Goal: Transaction & Acquisition: Purchase product/service

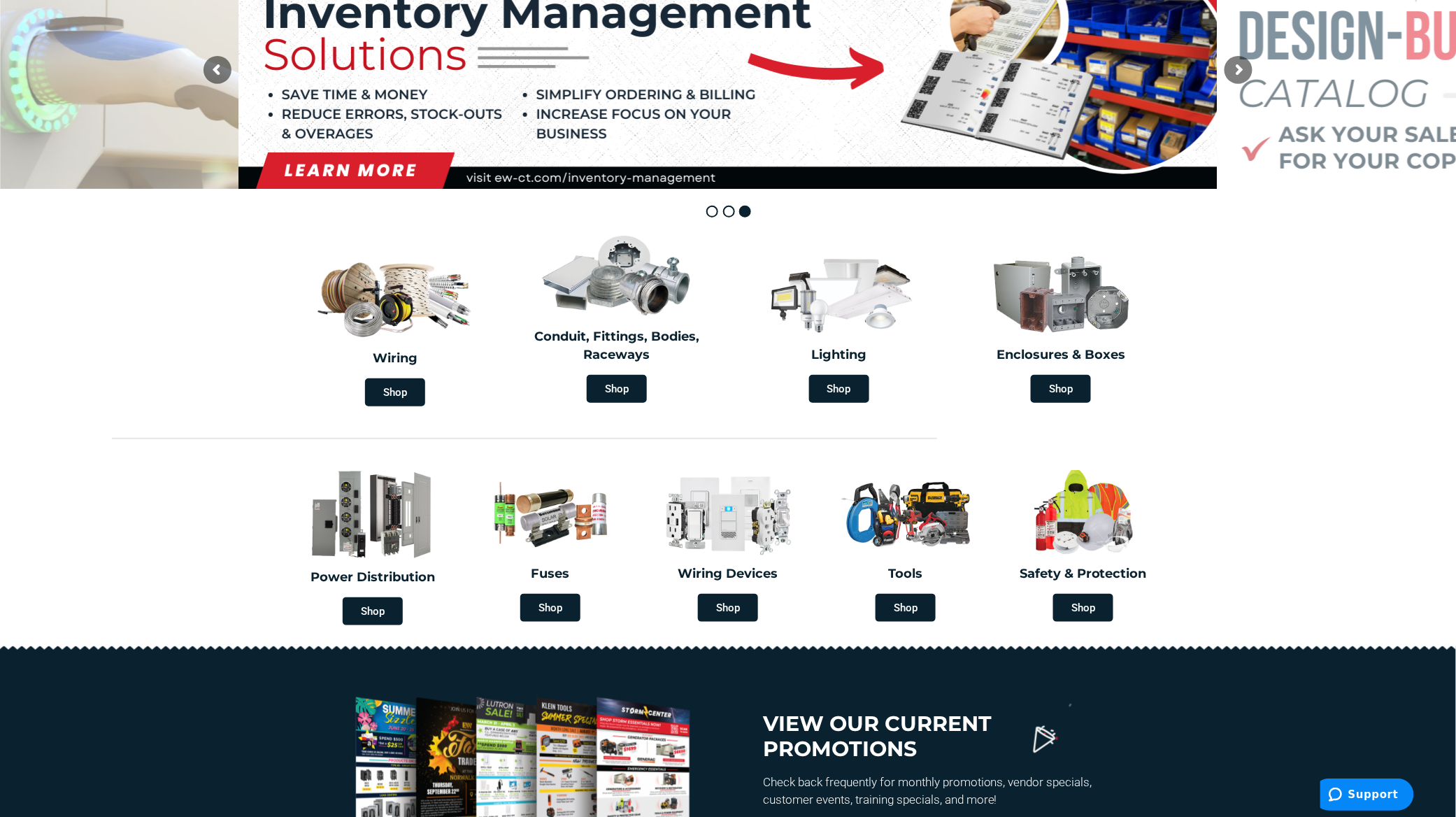
scroll to position [280, 0]
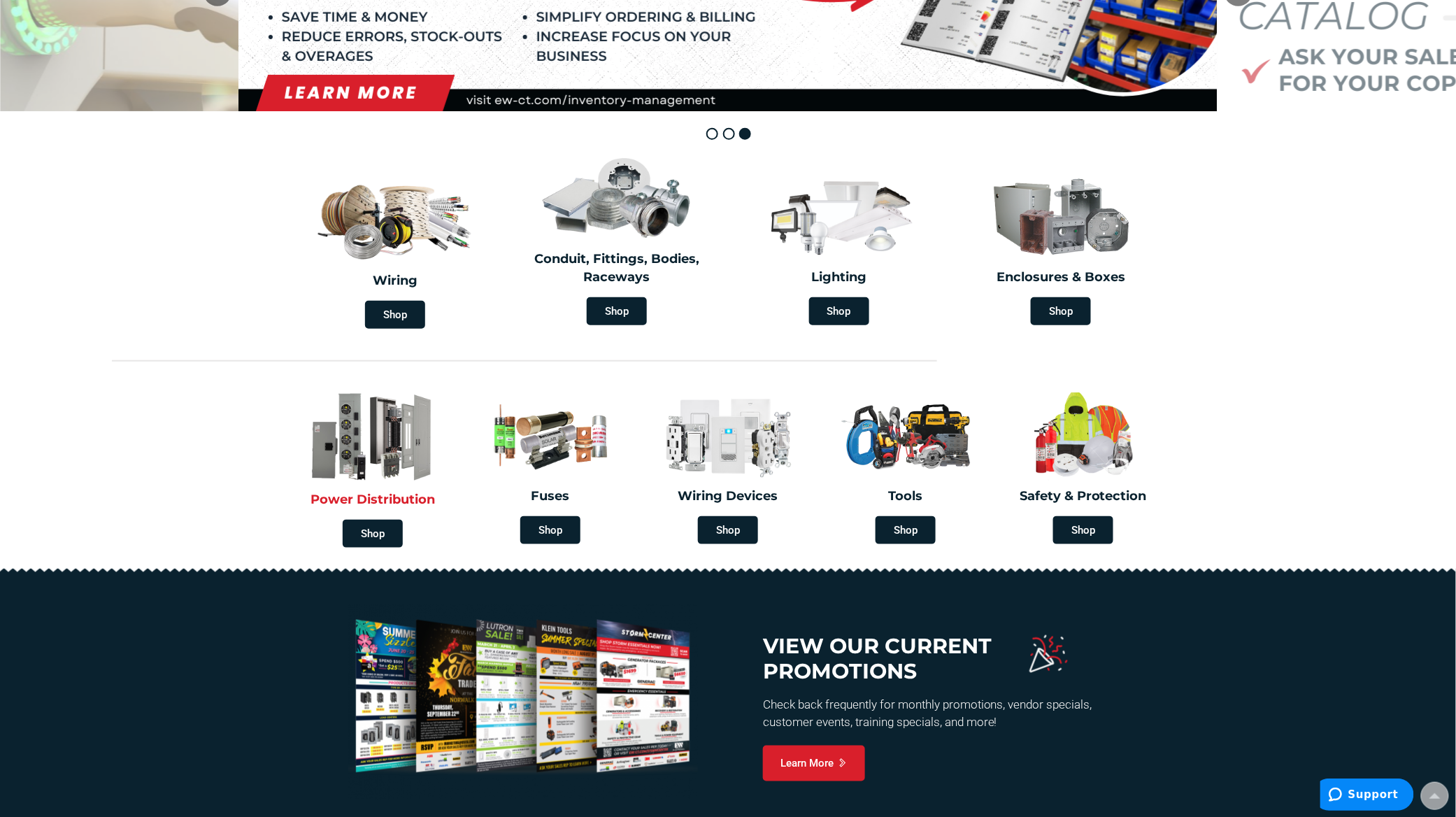
click at [376, 473] on img at bounding box center [373, 437] width 164 height 96
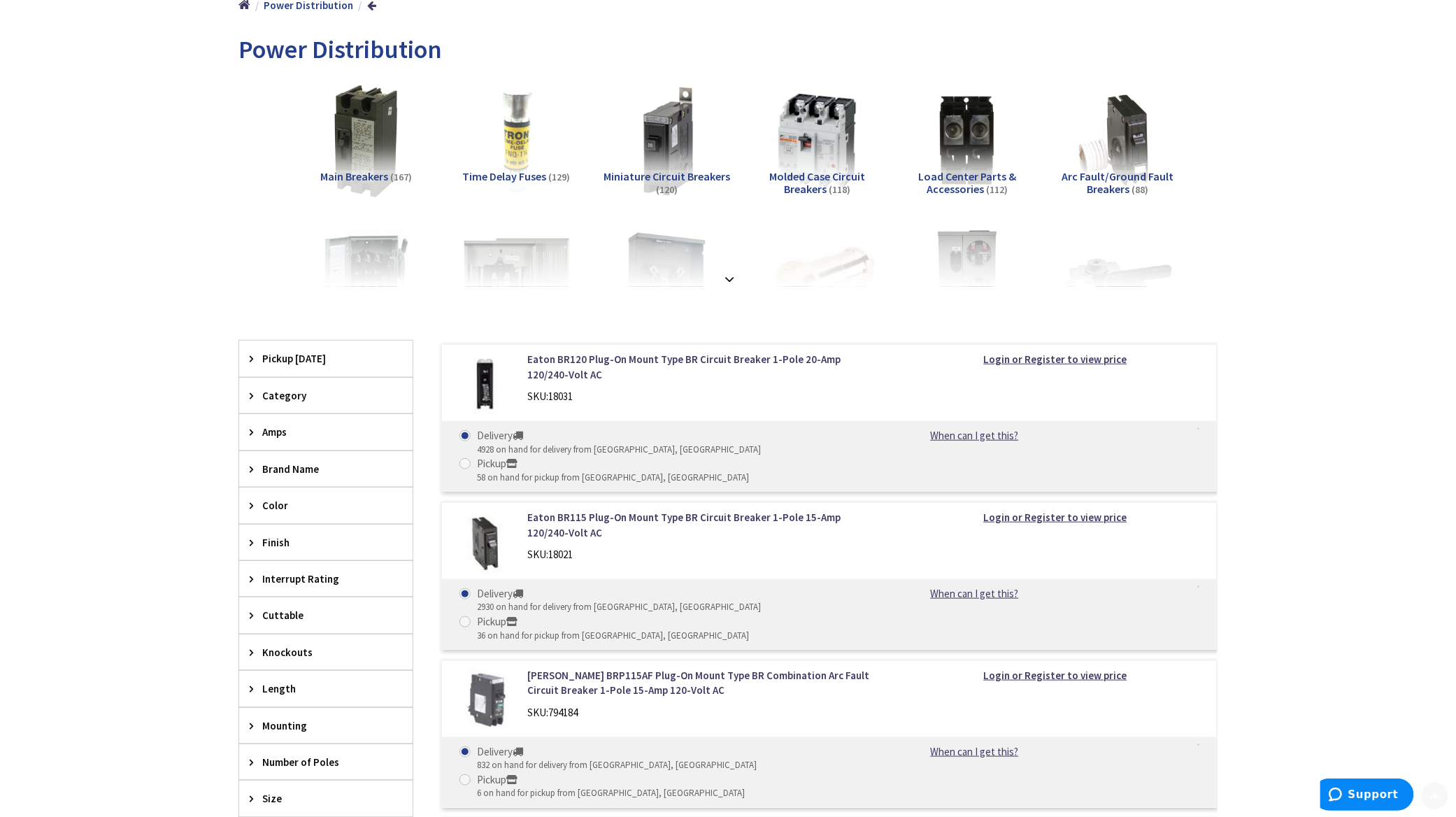
scroll to position [186, 0]
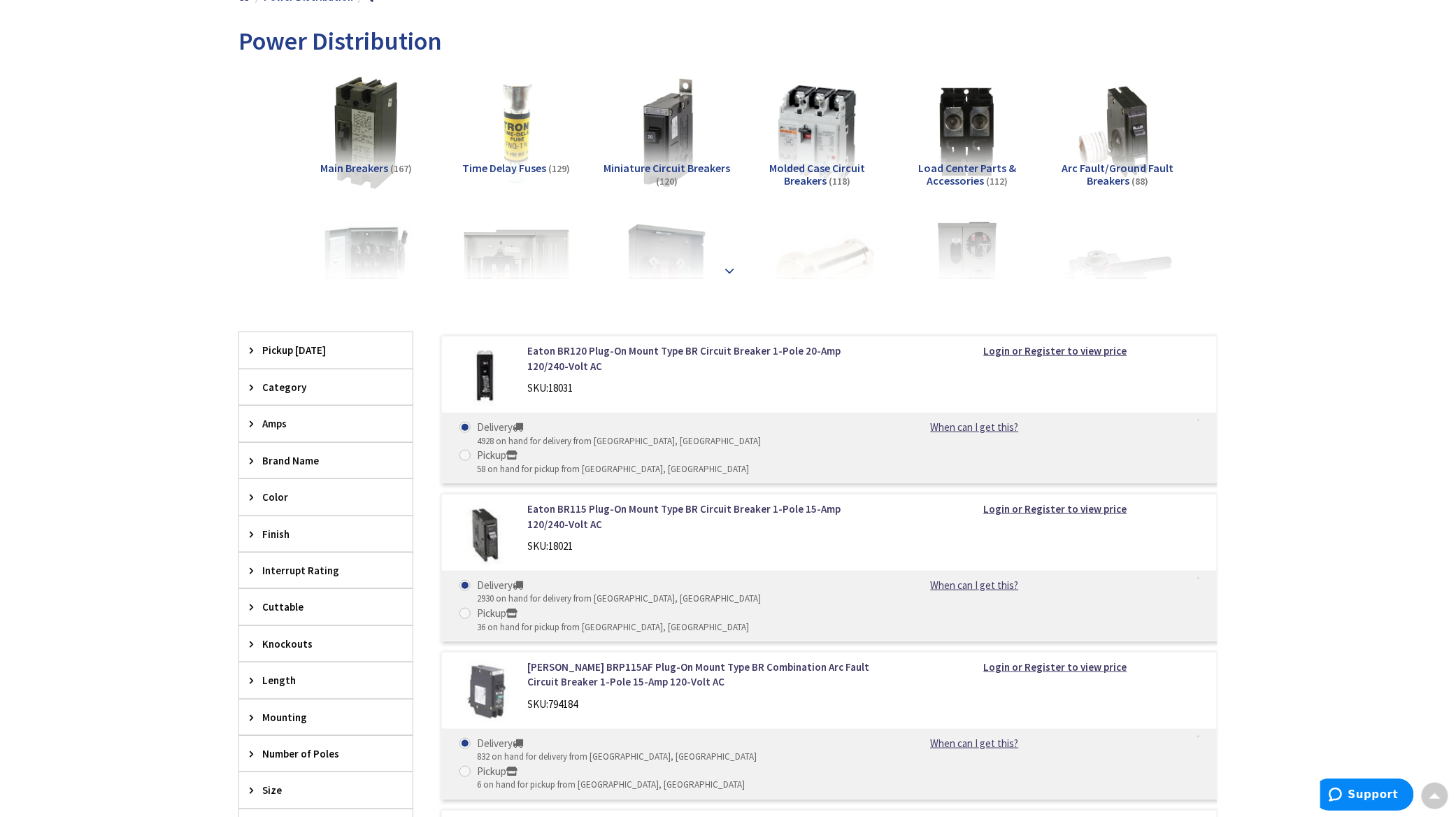
click at [725, 272] on strong at bounding box center [729, 265] width 17 height 16
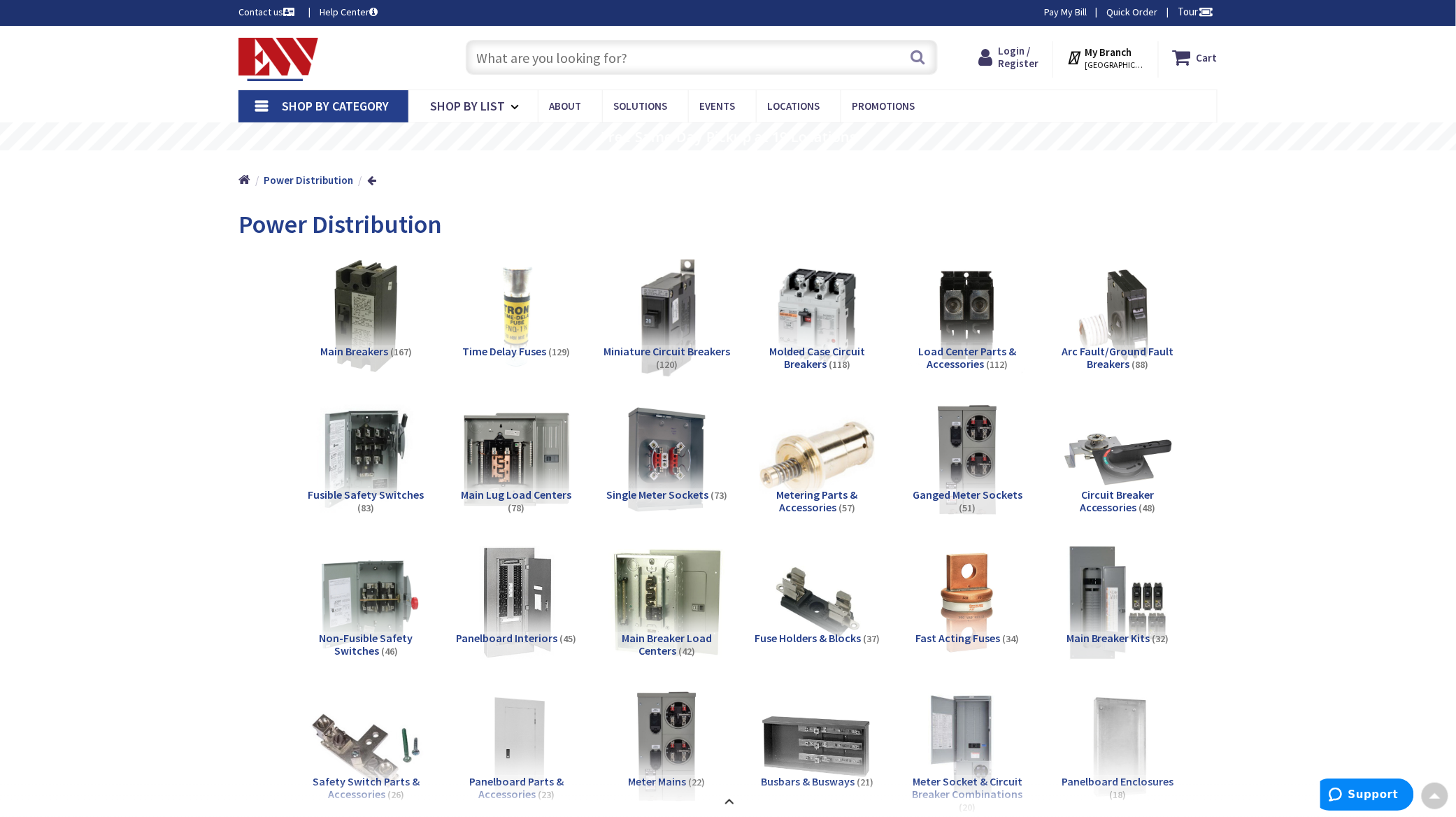
scroll to position [0, 0]
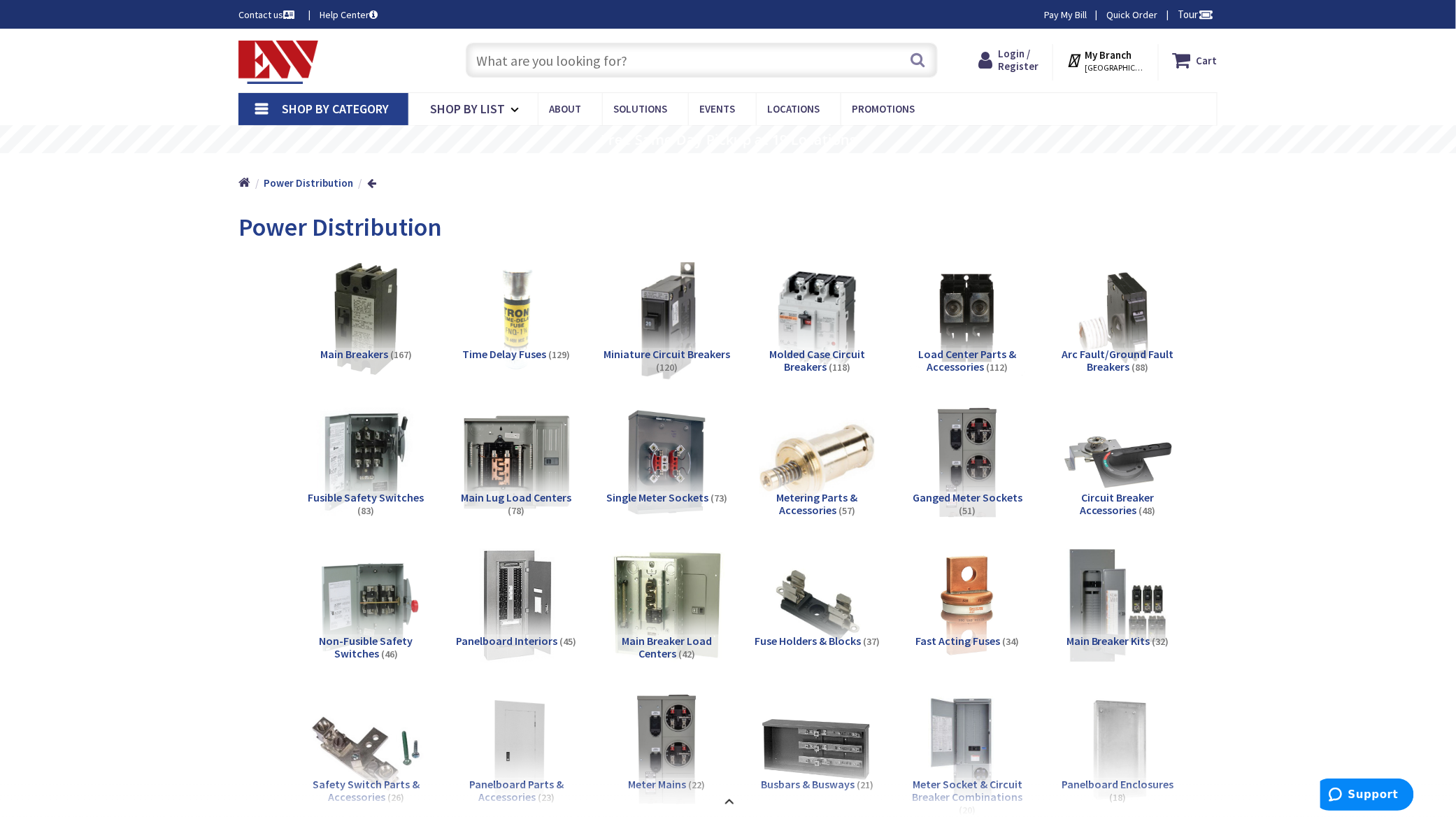
click at [671, 314] on img at bounding box center [667, 319] width 126 height 126
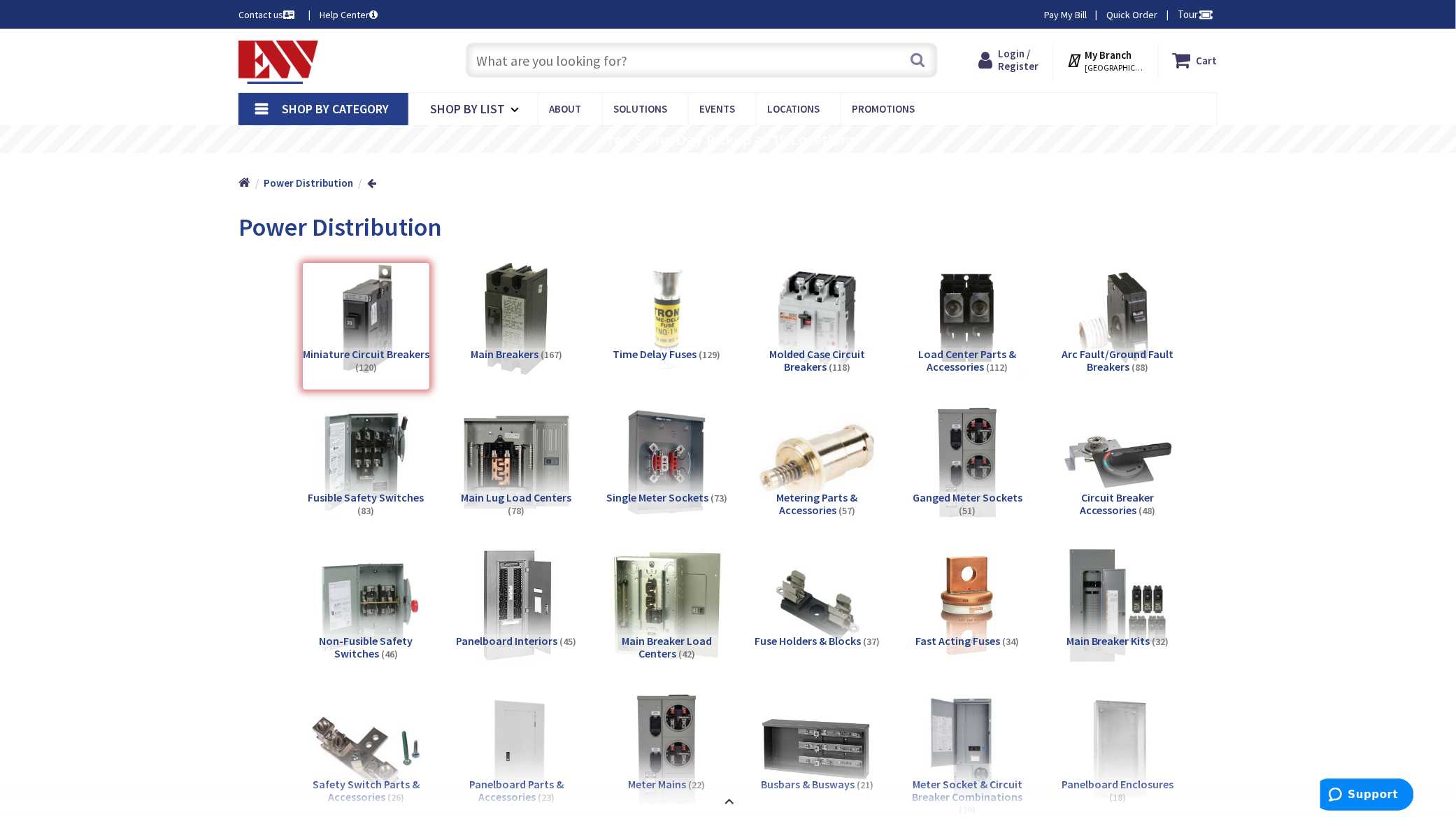
scroll to position [1582, 0]
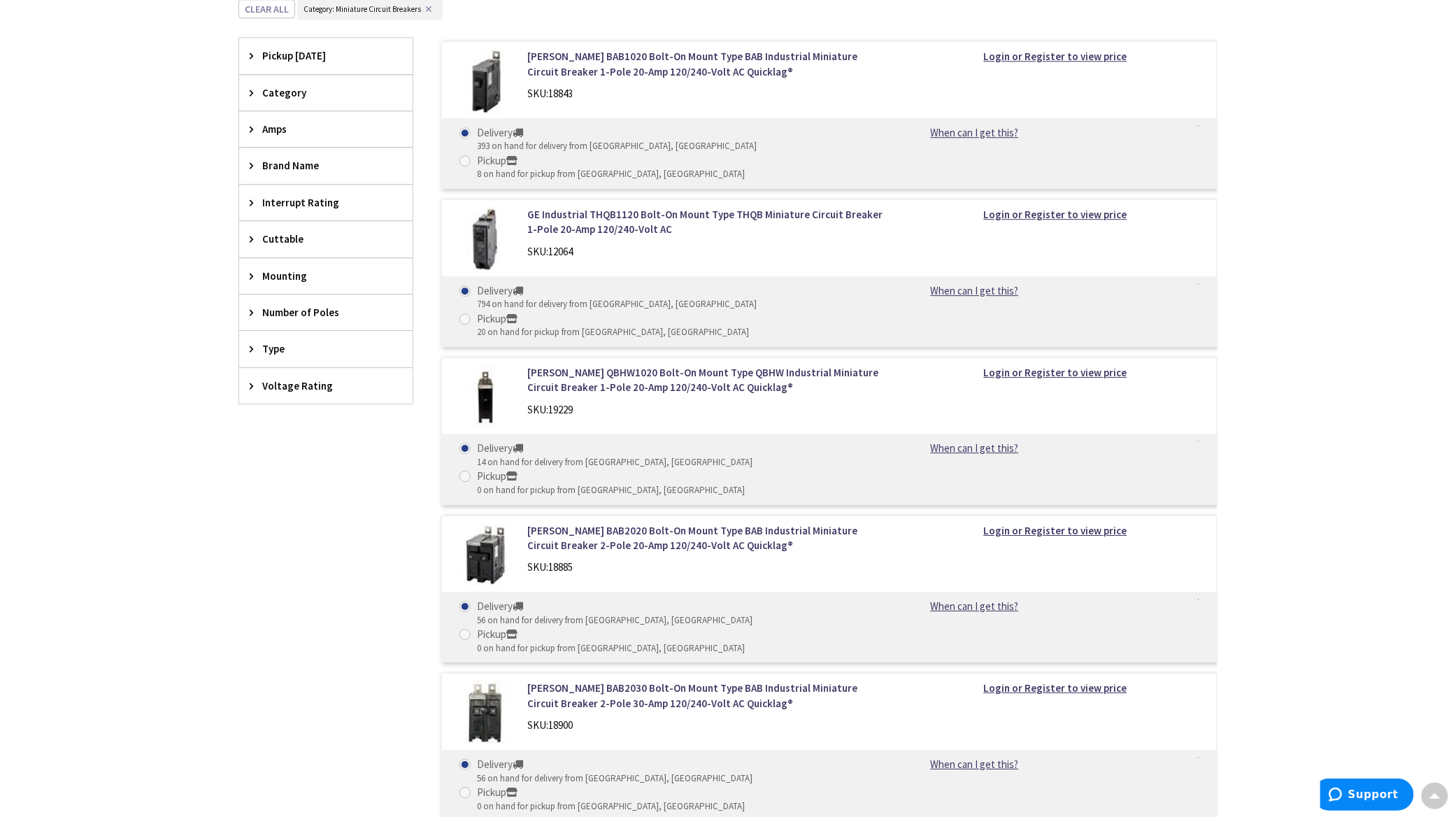
click at [248, 356] on div "Type" at bounding box center [326, 349] width 174 height 36
click at [275, 522] on button "Show more" at bounding box center [326, 520] width 174 height 24
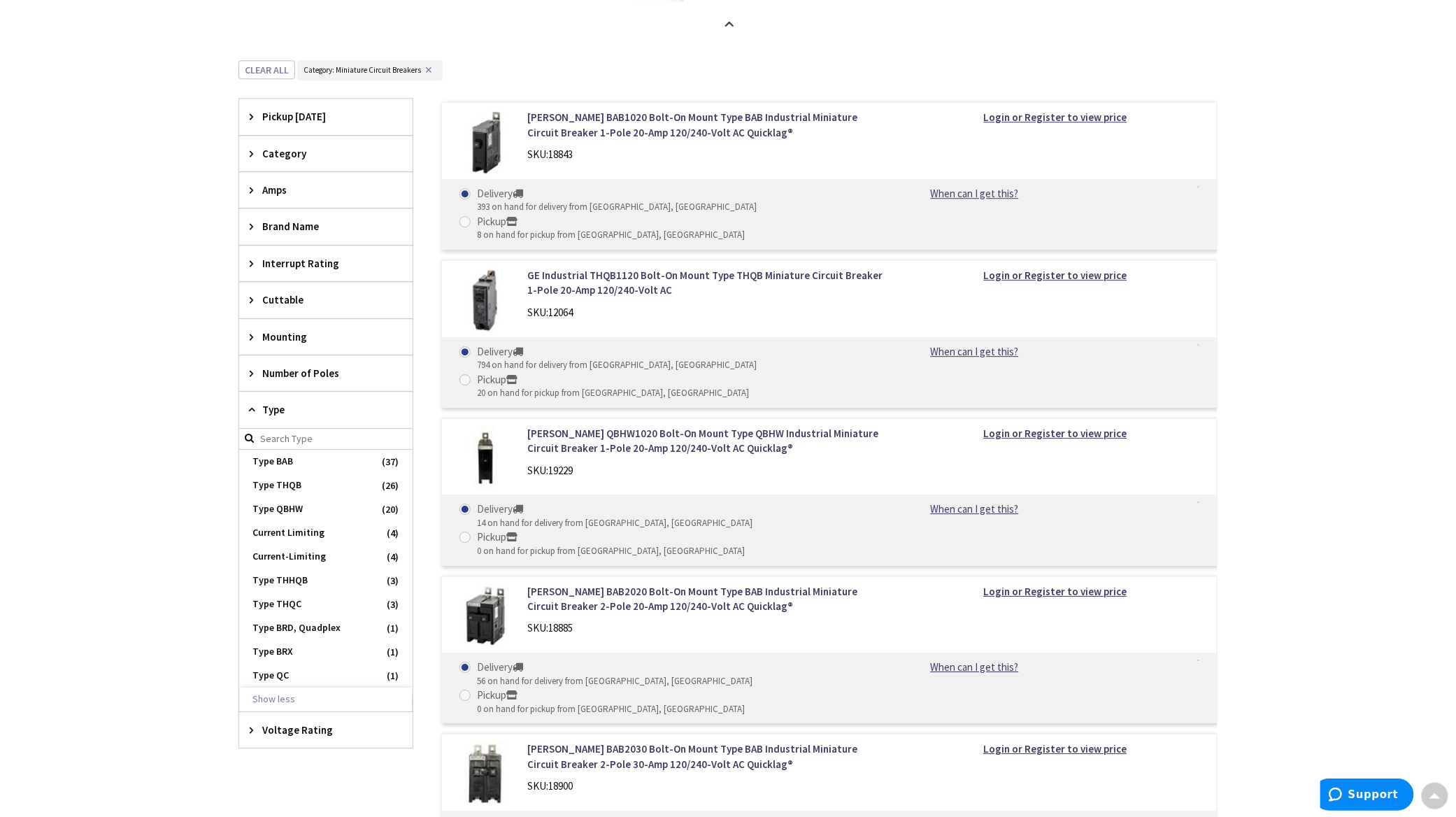
scroll to position [1488, 0]
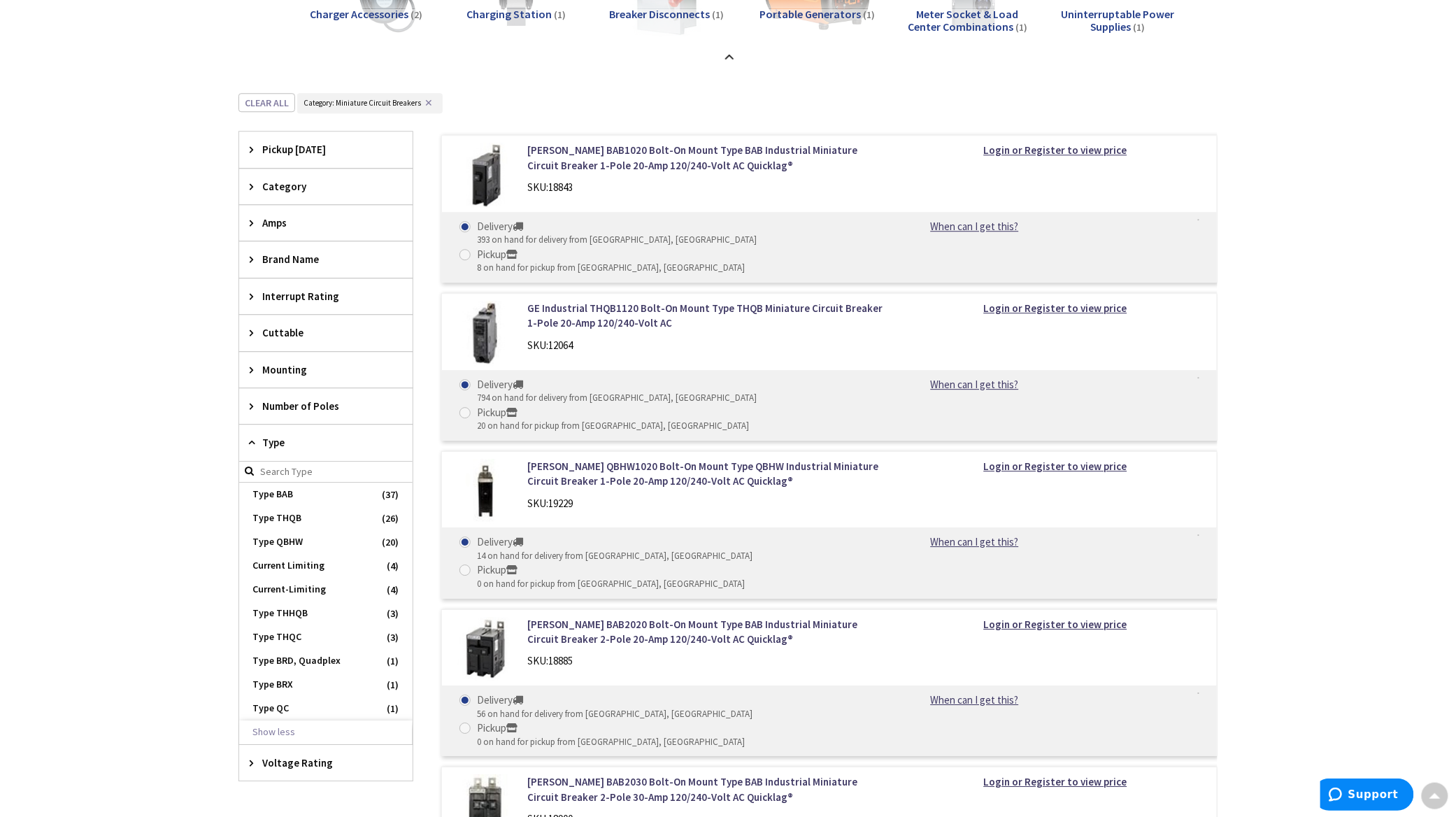
click at [252, 187] on icon at bounding box center [254, 186] width 11 height 11
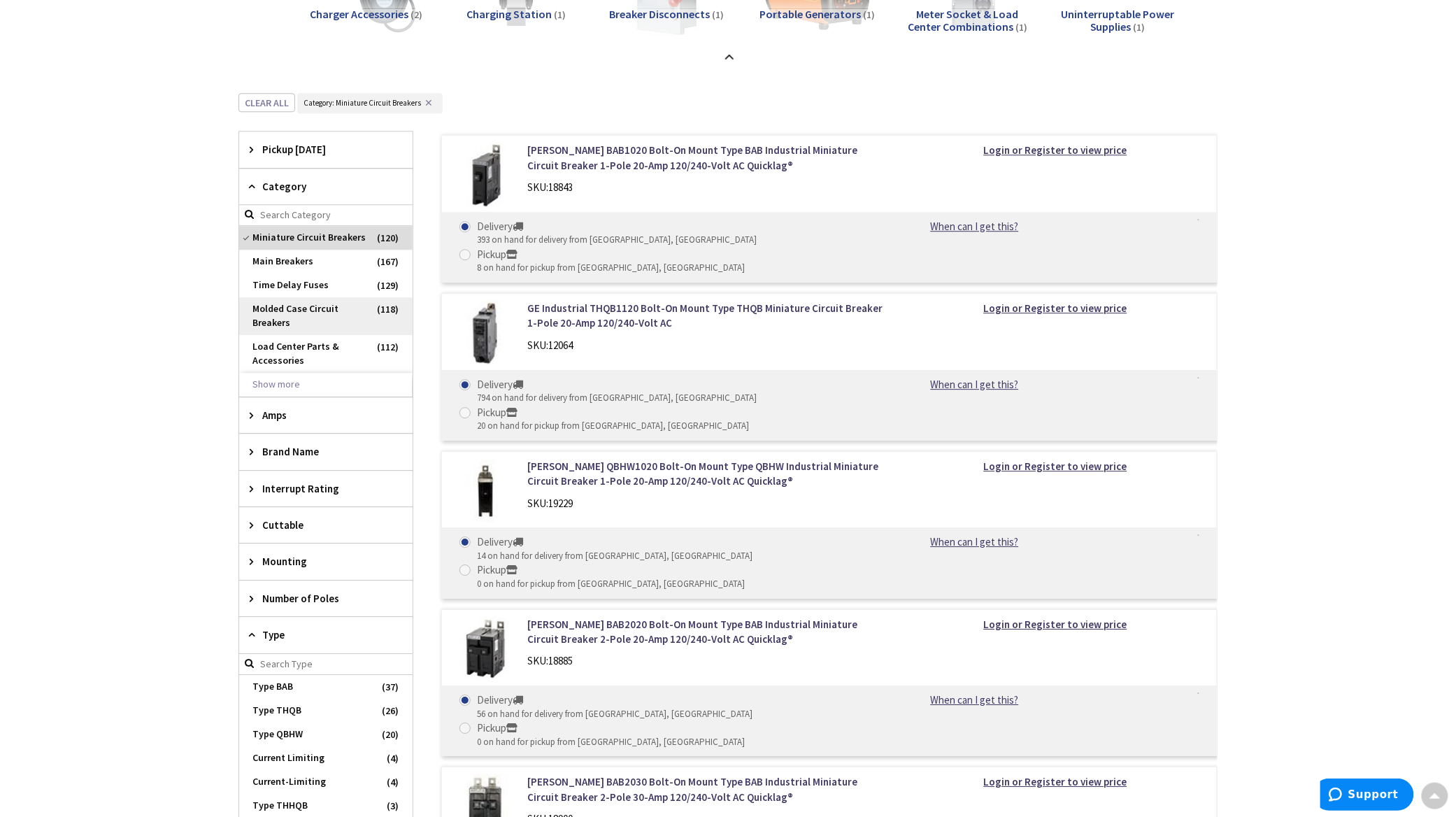
click at [289, 314] on span "Molded Case Circuit Breakers" at bounding box center [326, 315] width 174 height 37
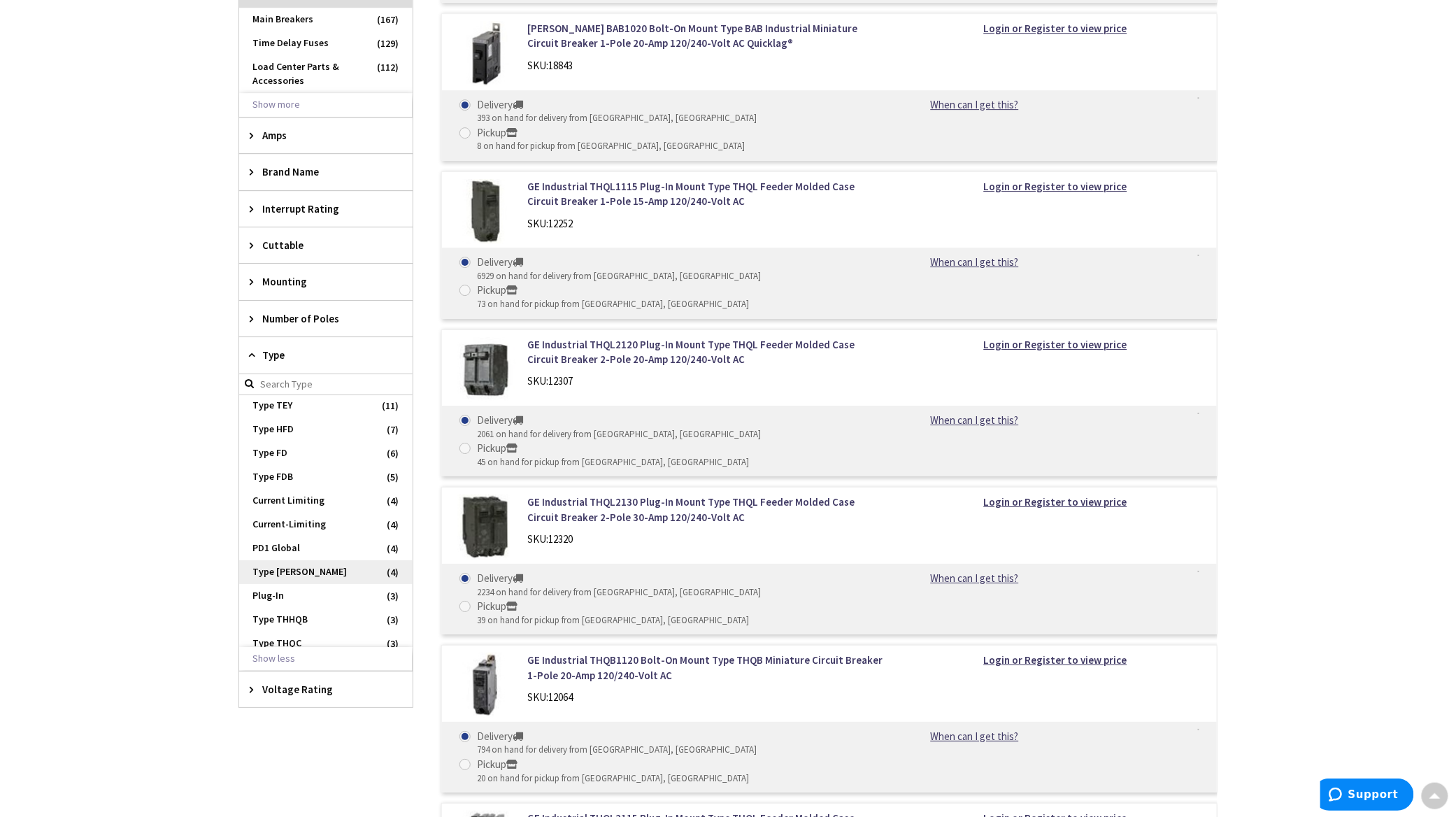
scroll to position [88, 0]
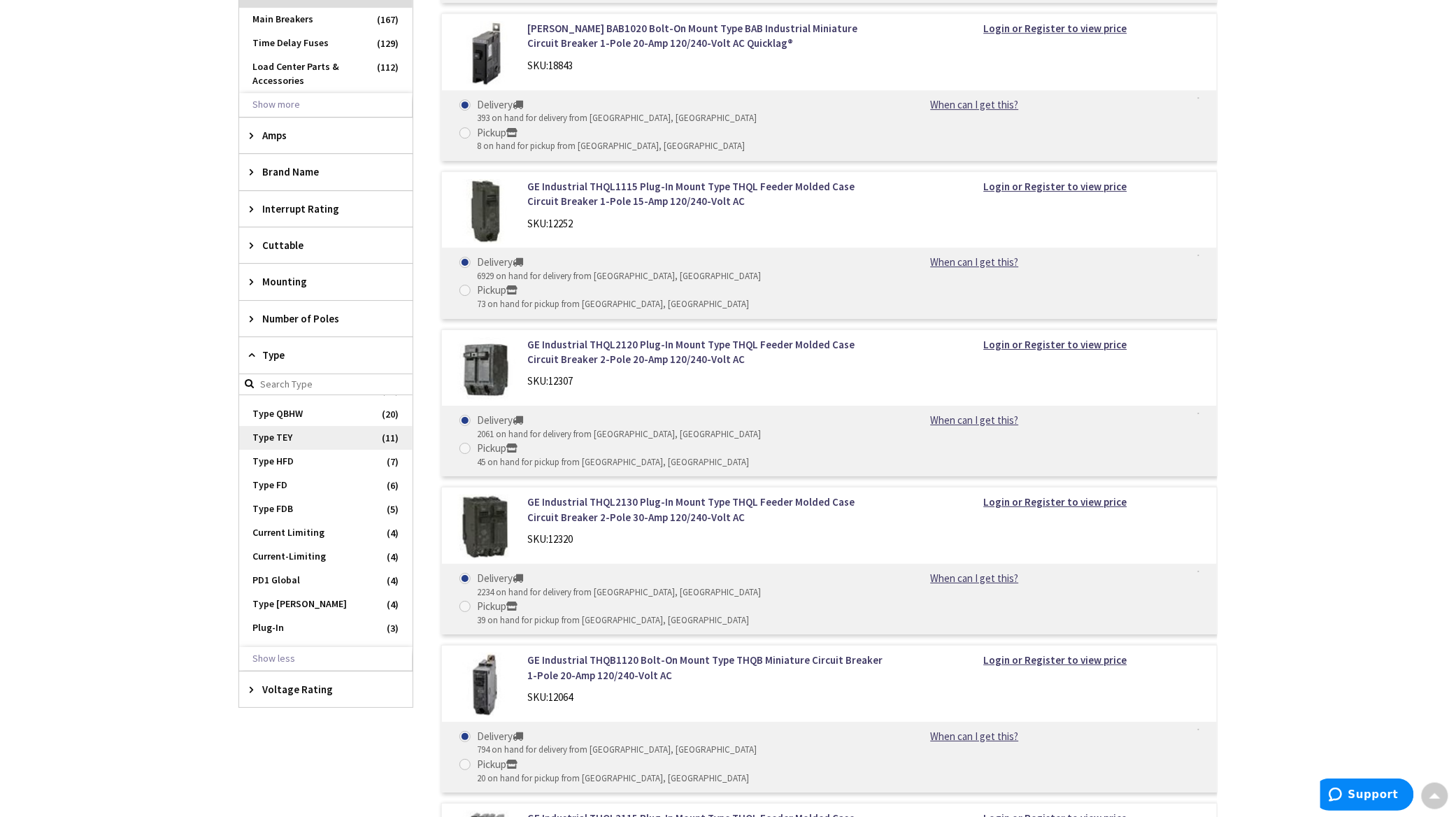
click at [294, 438] on span "Type TEY" at bounding box center [326, 438] width 174 height 24
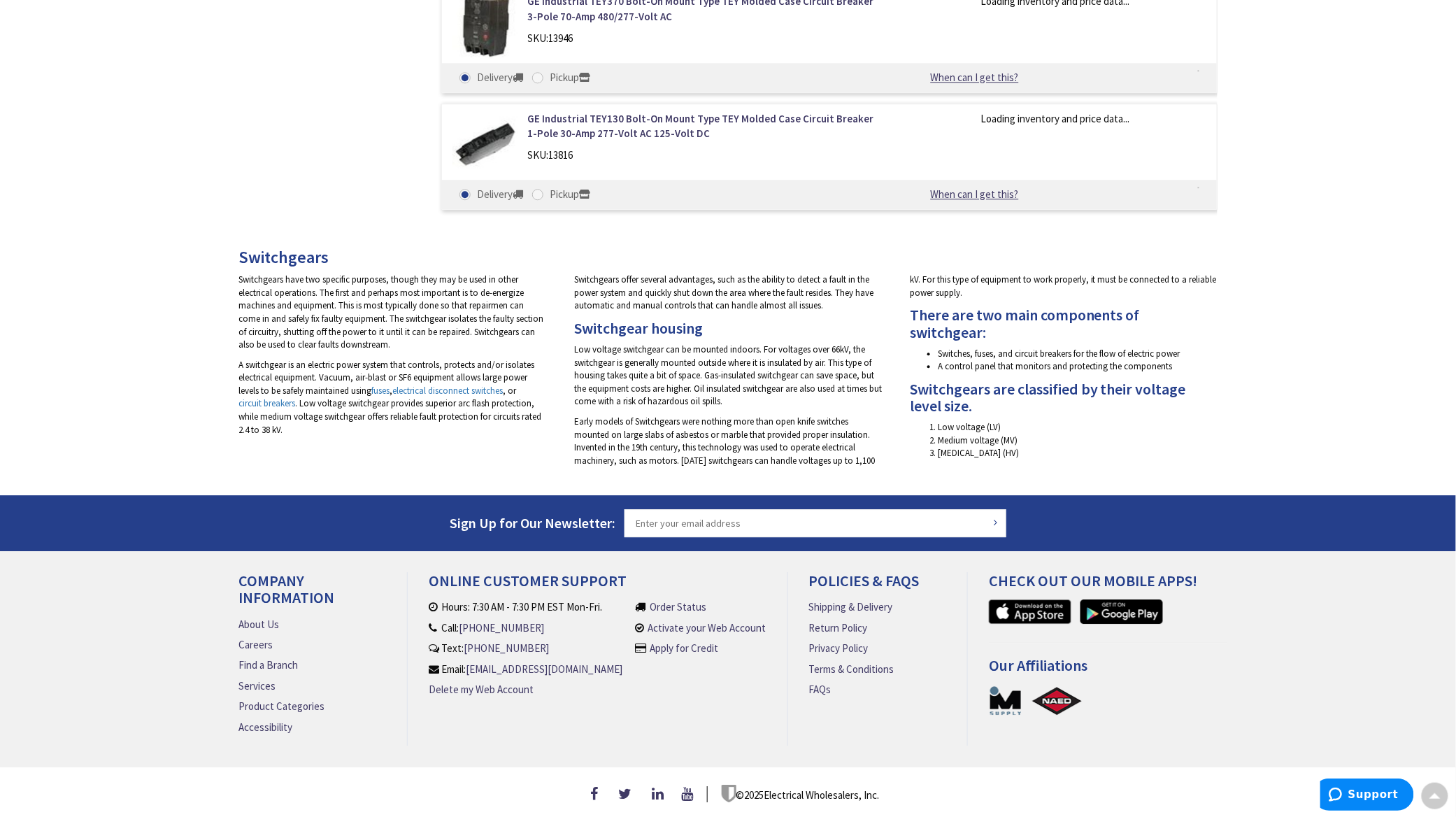
scroll to position [112, 0]
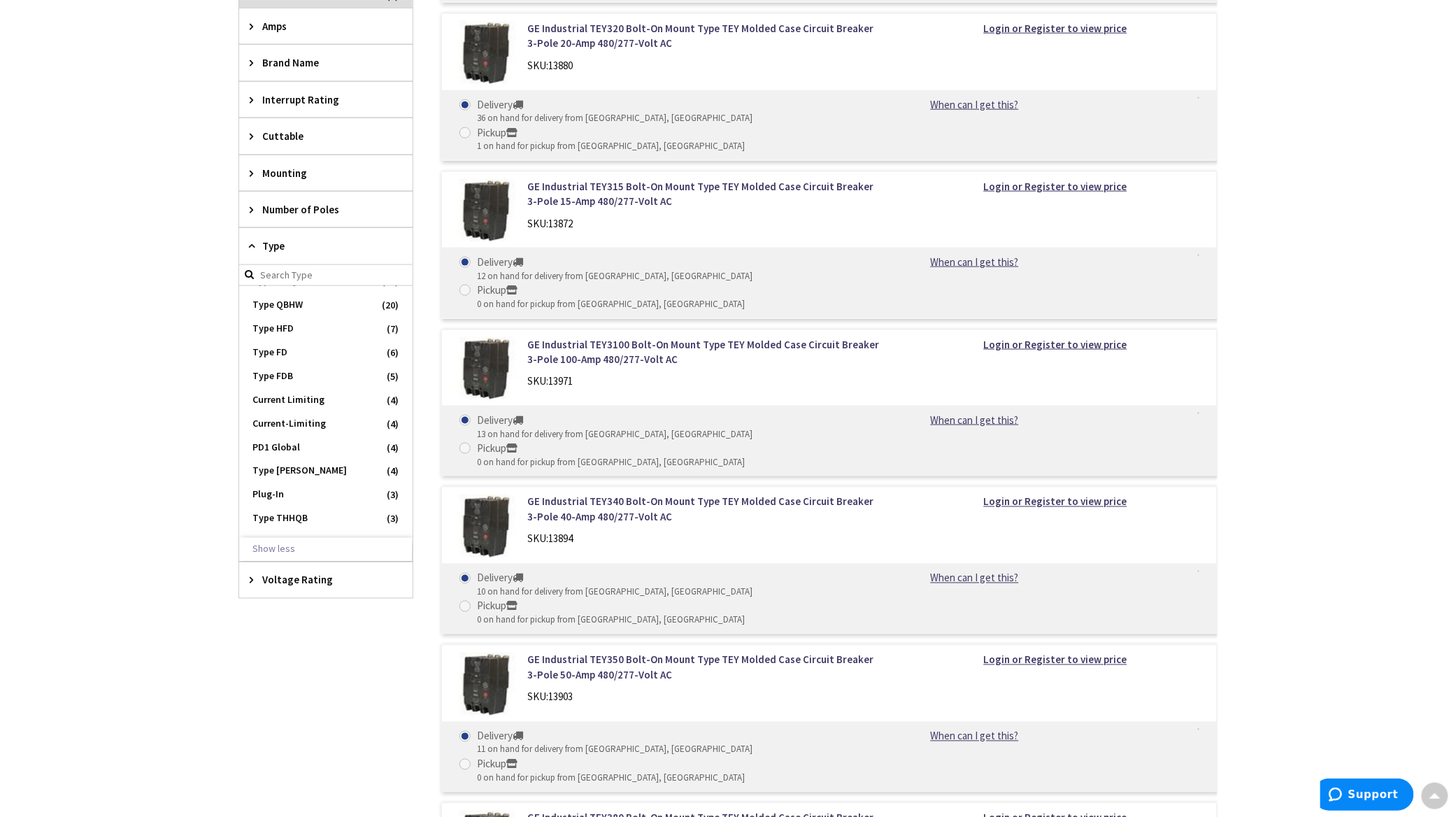
click at [252, 183] on div "Mounting" at bounding box center [326, 173] width 174 height 36
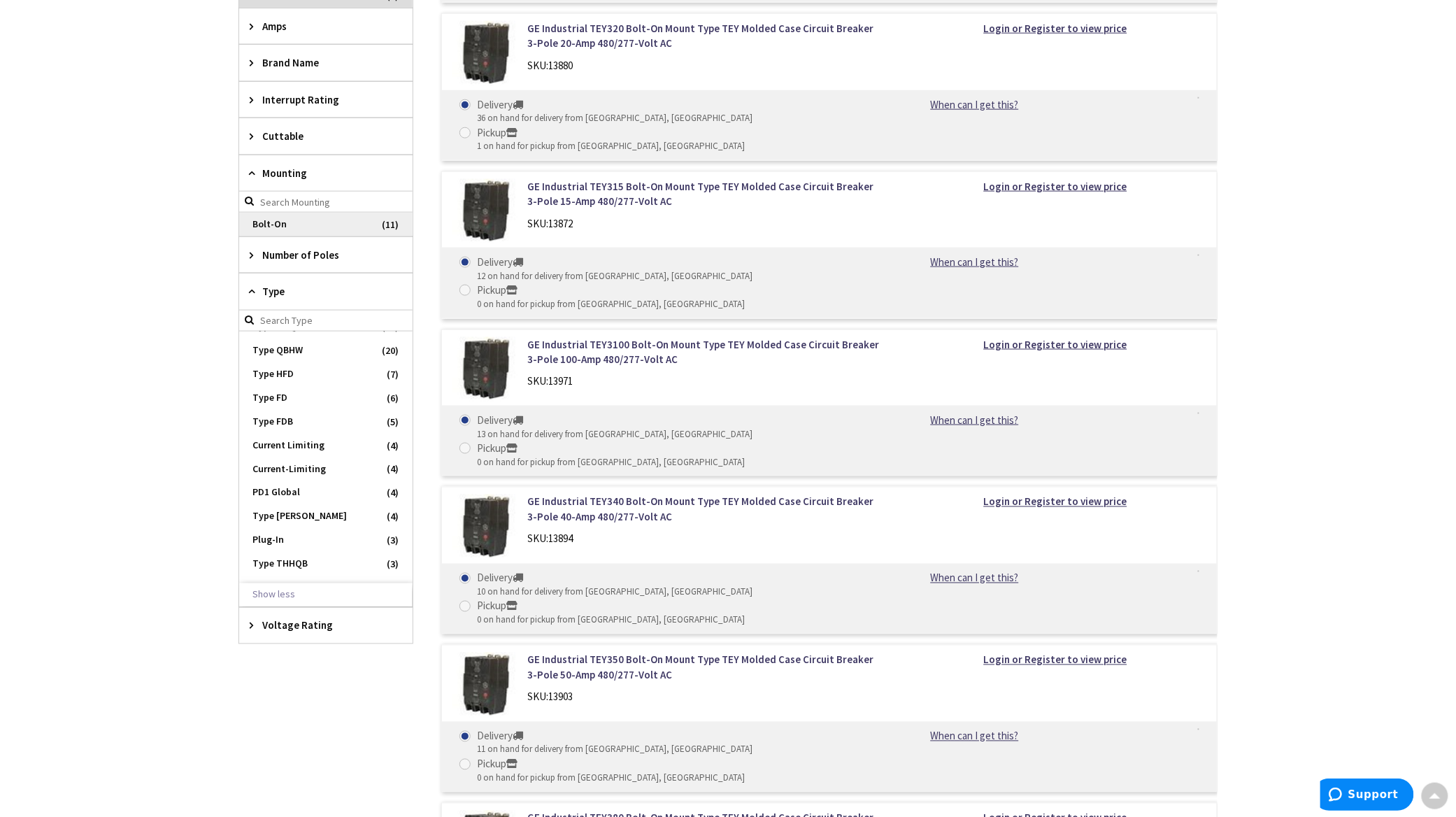
click at [275, 225] on span "Bolt-On" at bounding box center [326, 225] width 174 height 24
click at [248, 106] on div "Interrupt Rating" at bounding box center [326, 99] width 174 height 36
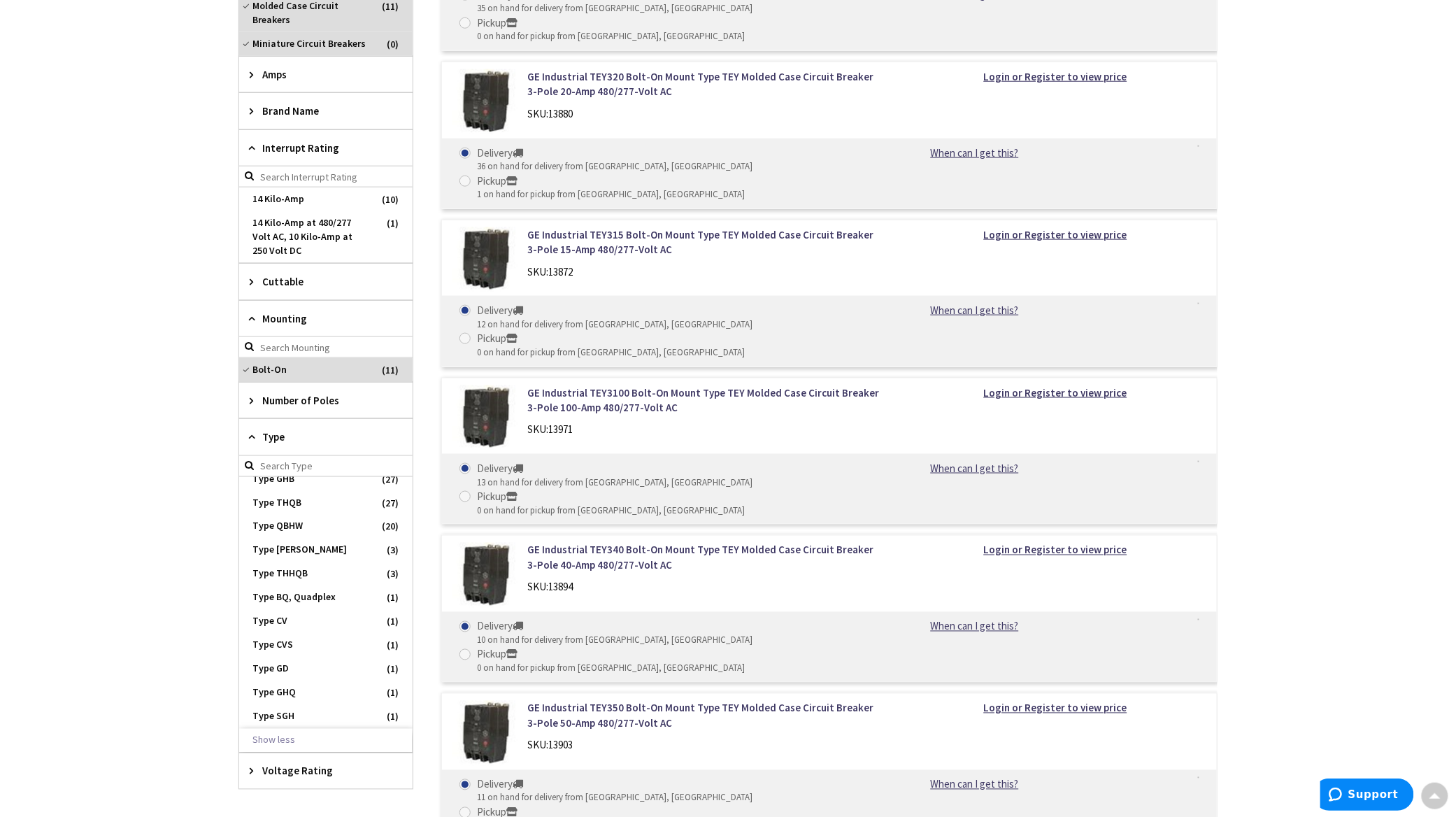
scroll to position [527, 0]
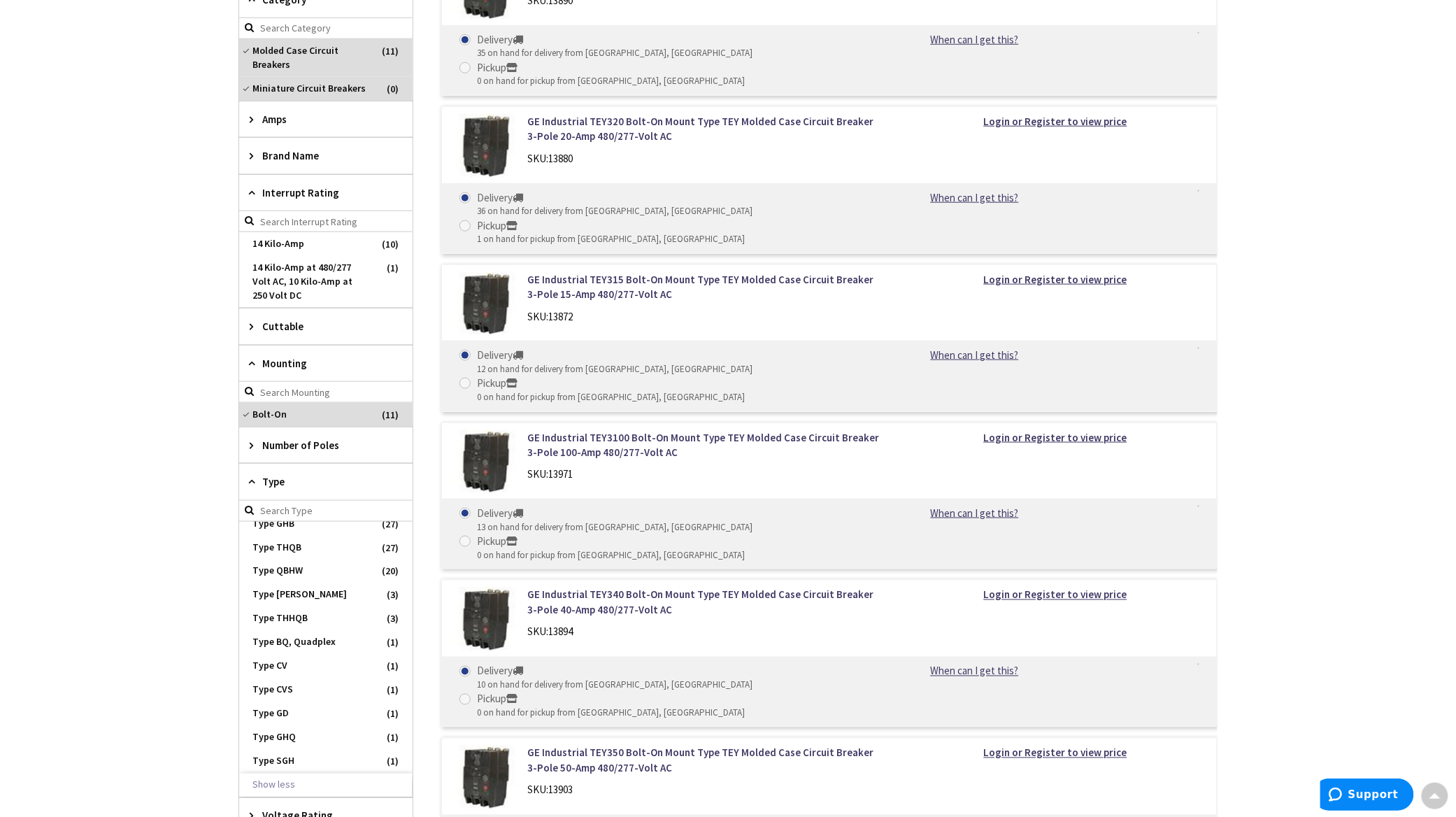
click at [249, 160] on div "Brand Name" at bounding box center [326, 156] width 174 height 36
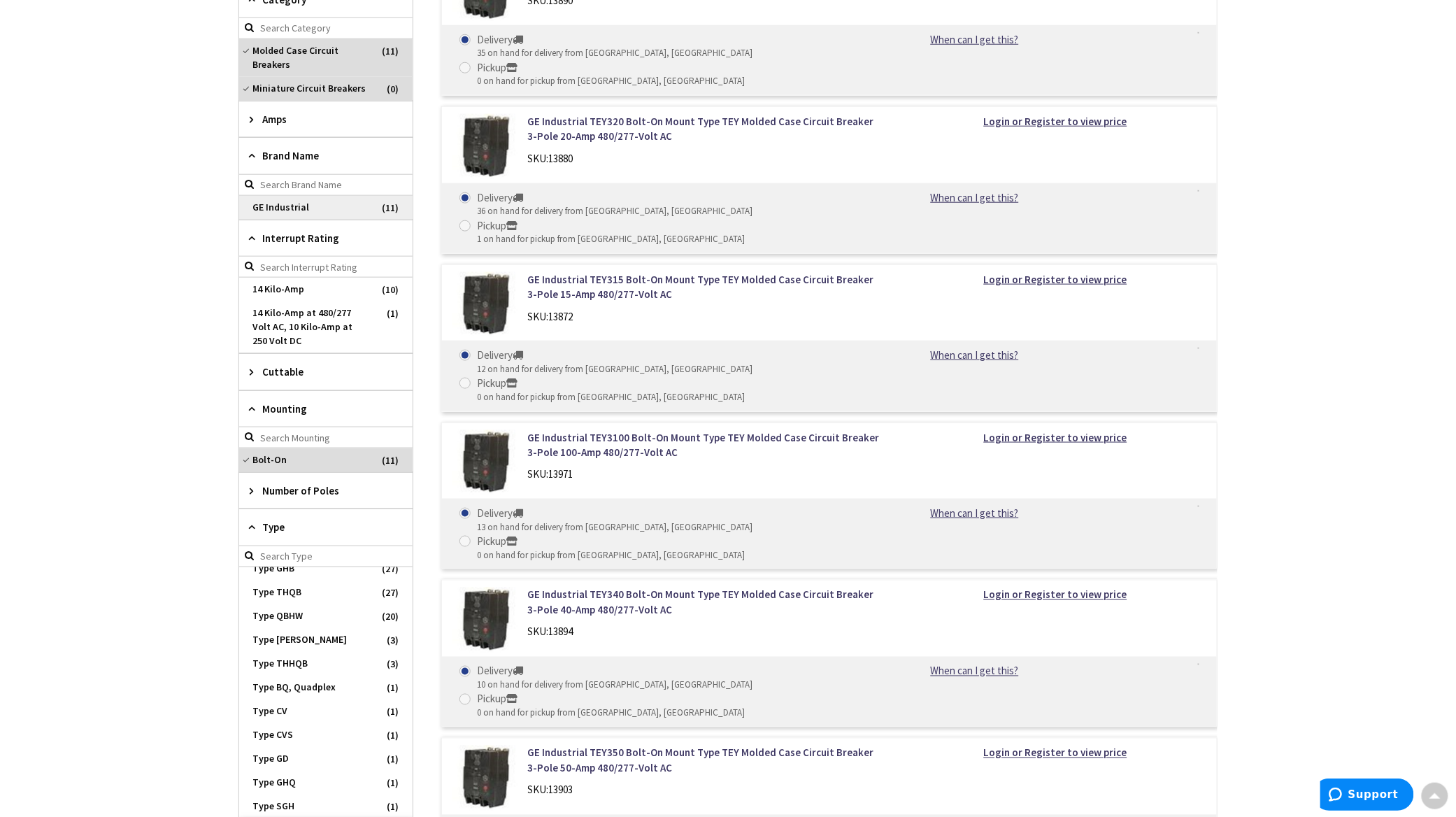
click at [266, 207] on span "GE Industrial" at bounding box center [326, 207] width 174 height 24
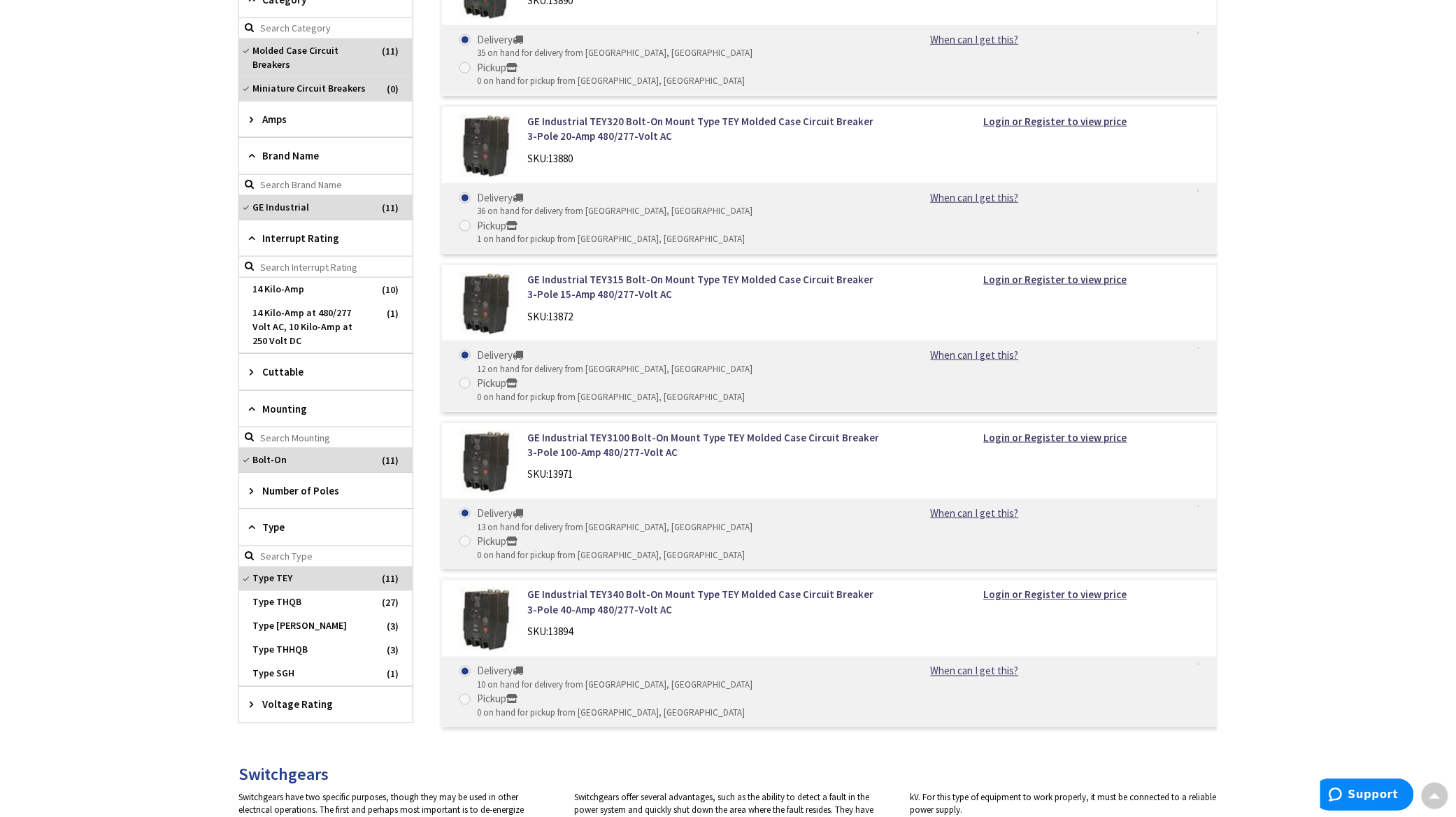
scroll to position [0, 0]
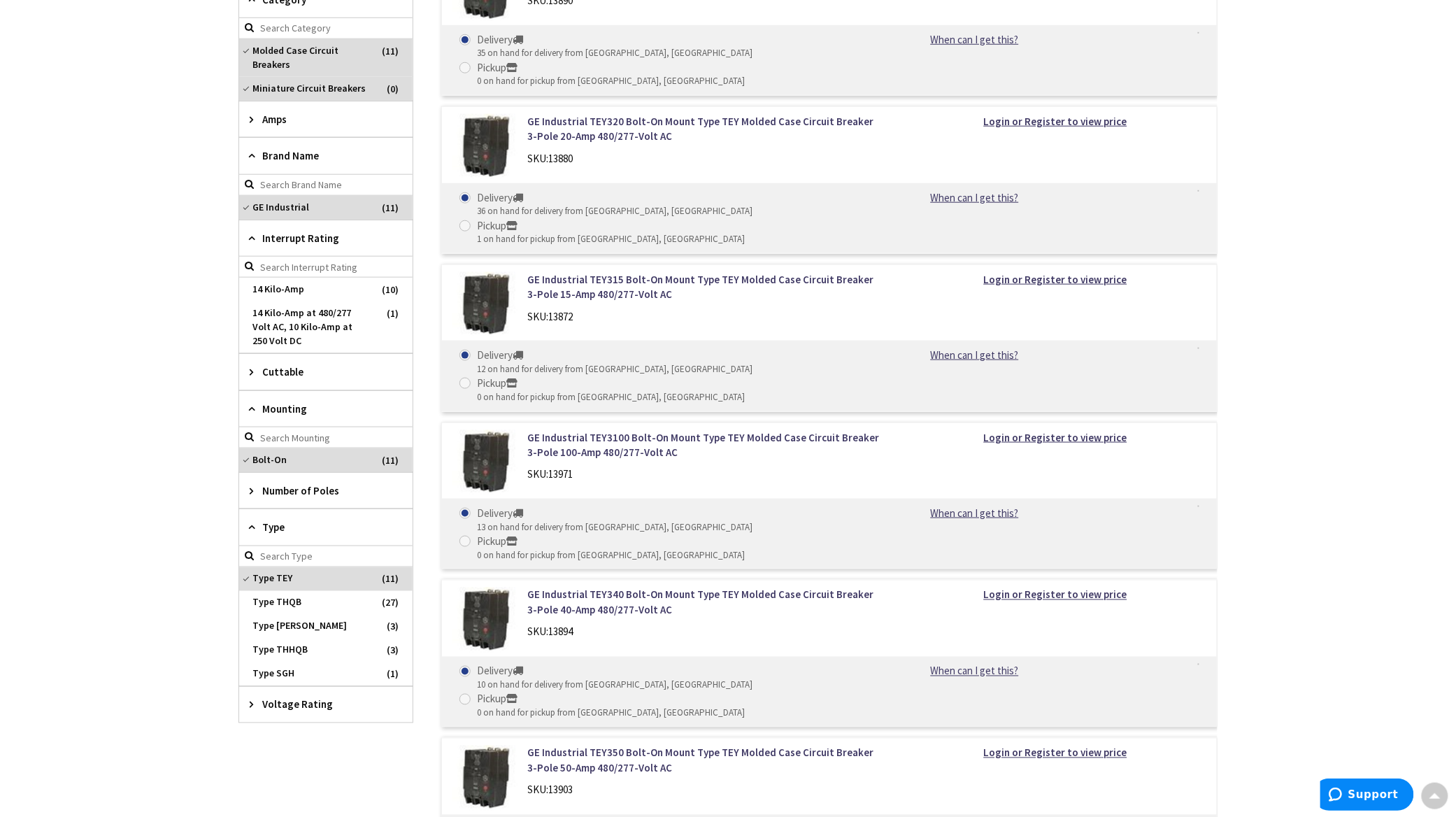
click at [249, 121] on div "Amps" at bounding box center [326, 119] width 174 height 36
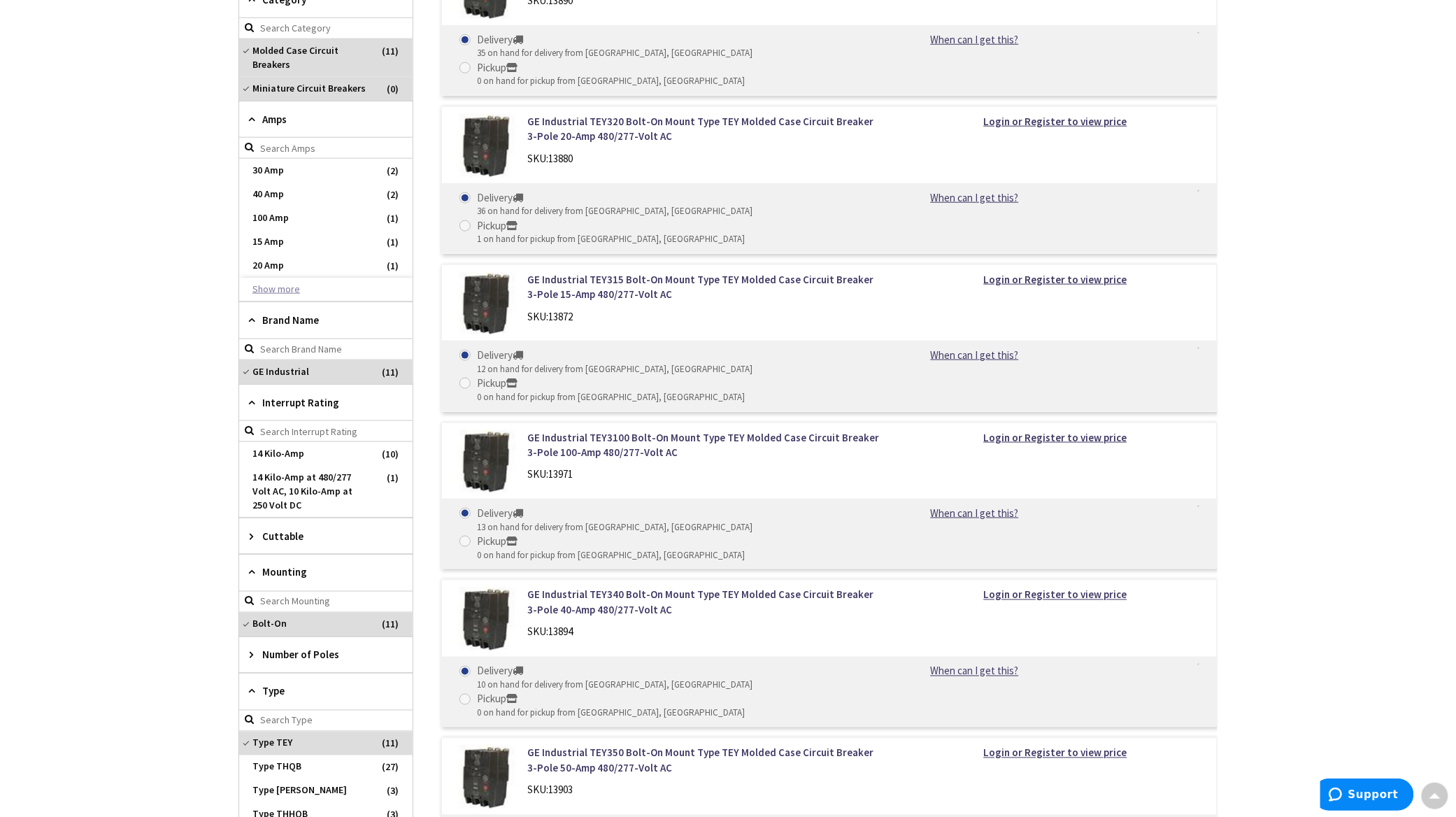
click at [283, 297] on button "Show more" at bounding box center [326, 290] width 174 height 24
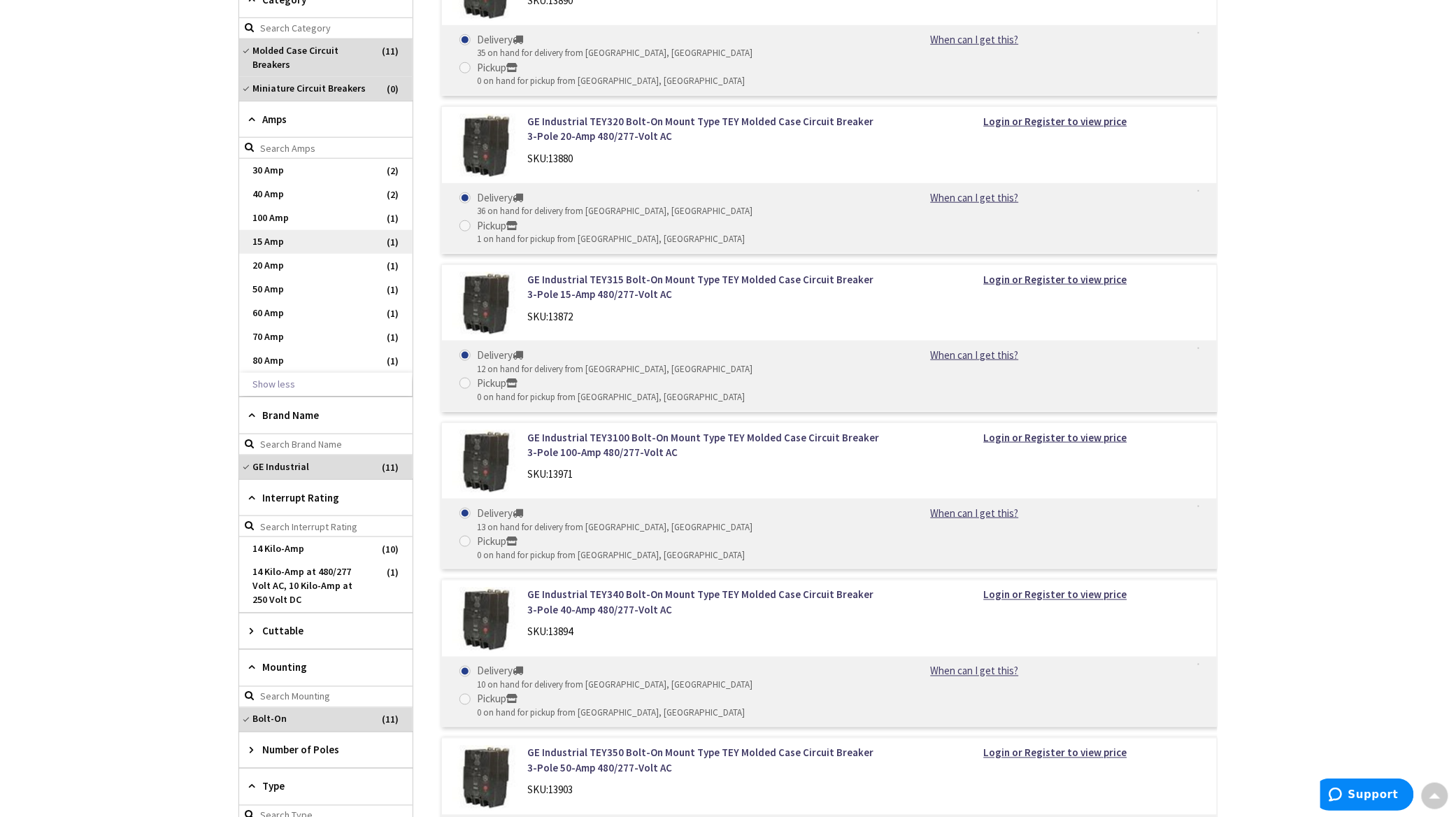
click at [271, 240] on span "15 Amp" at bounding box center [326, 242] width 174 height 24
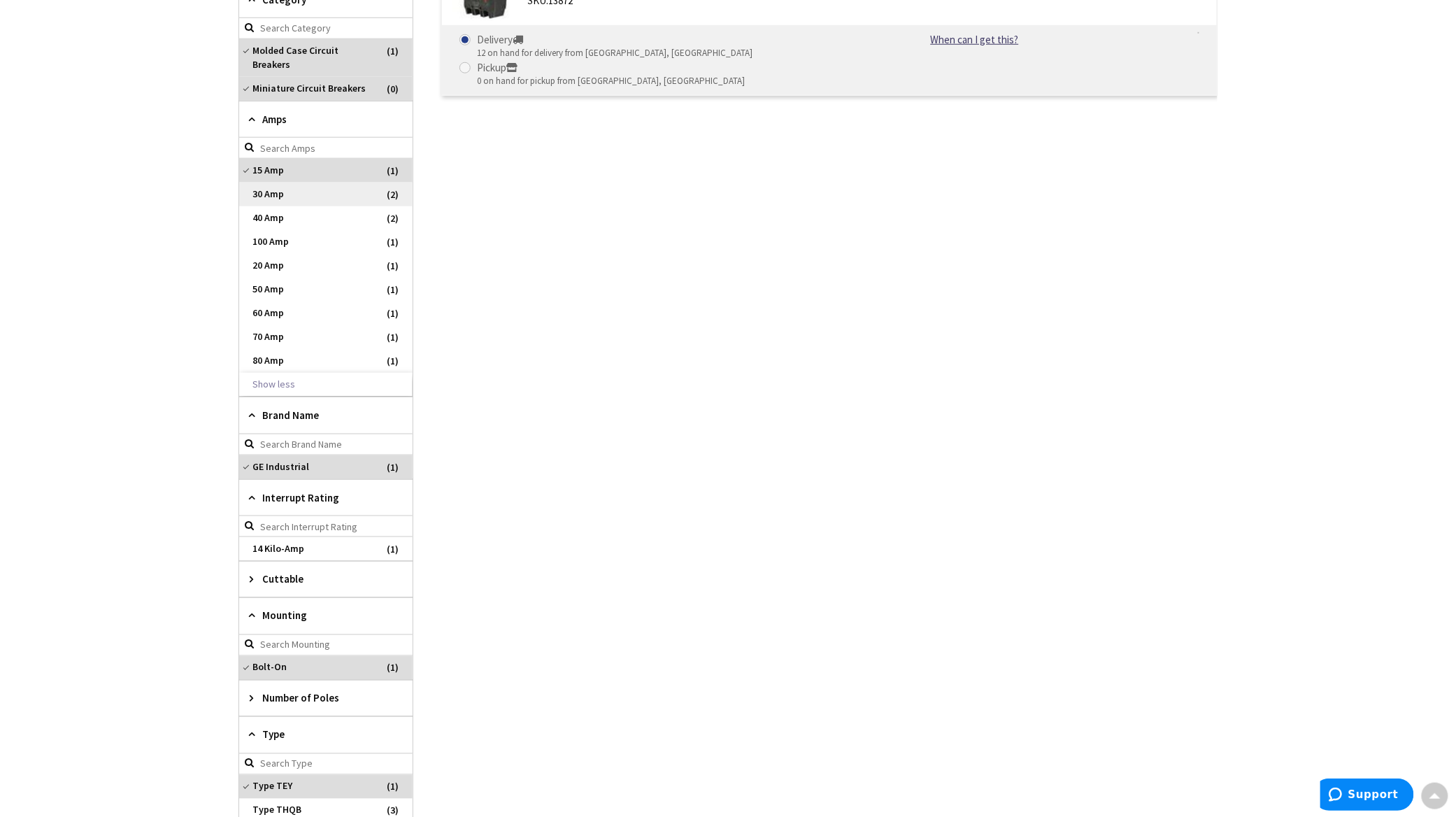
click at [264, 196] on span "30 Amp" at bounding box center [326, 195] width 174 height 24
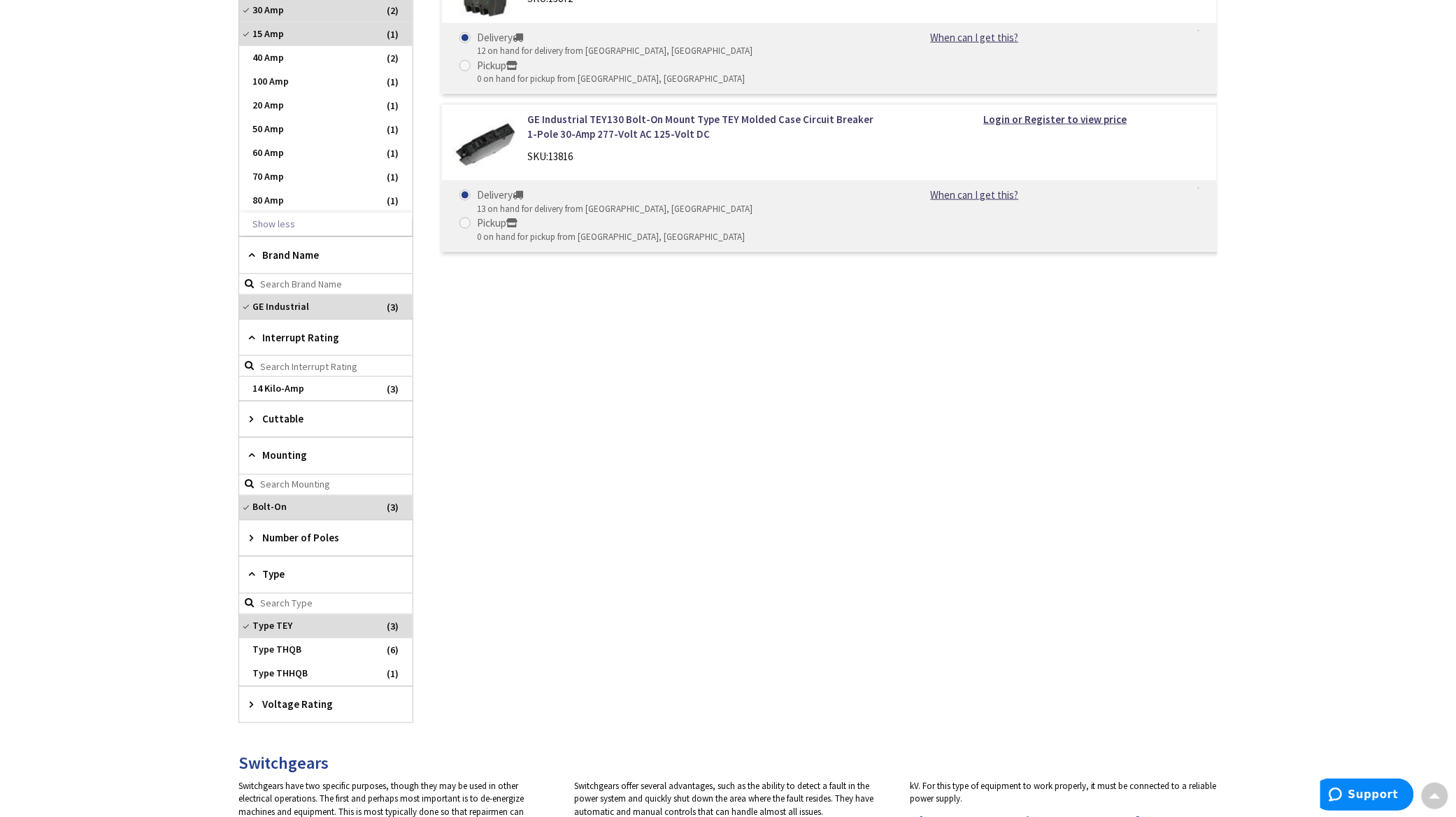
scroll to position [714, 0]
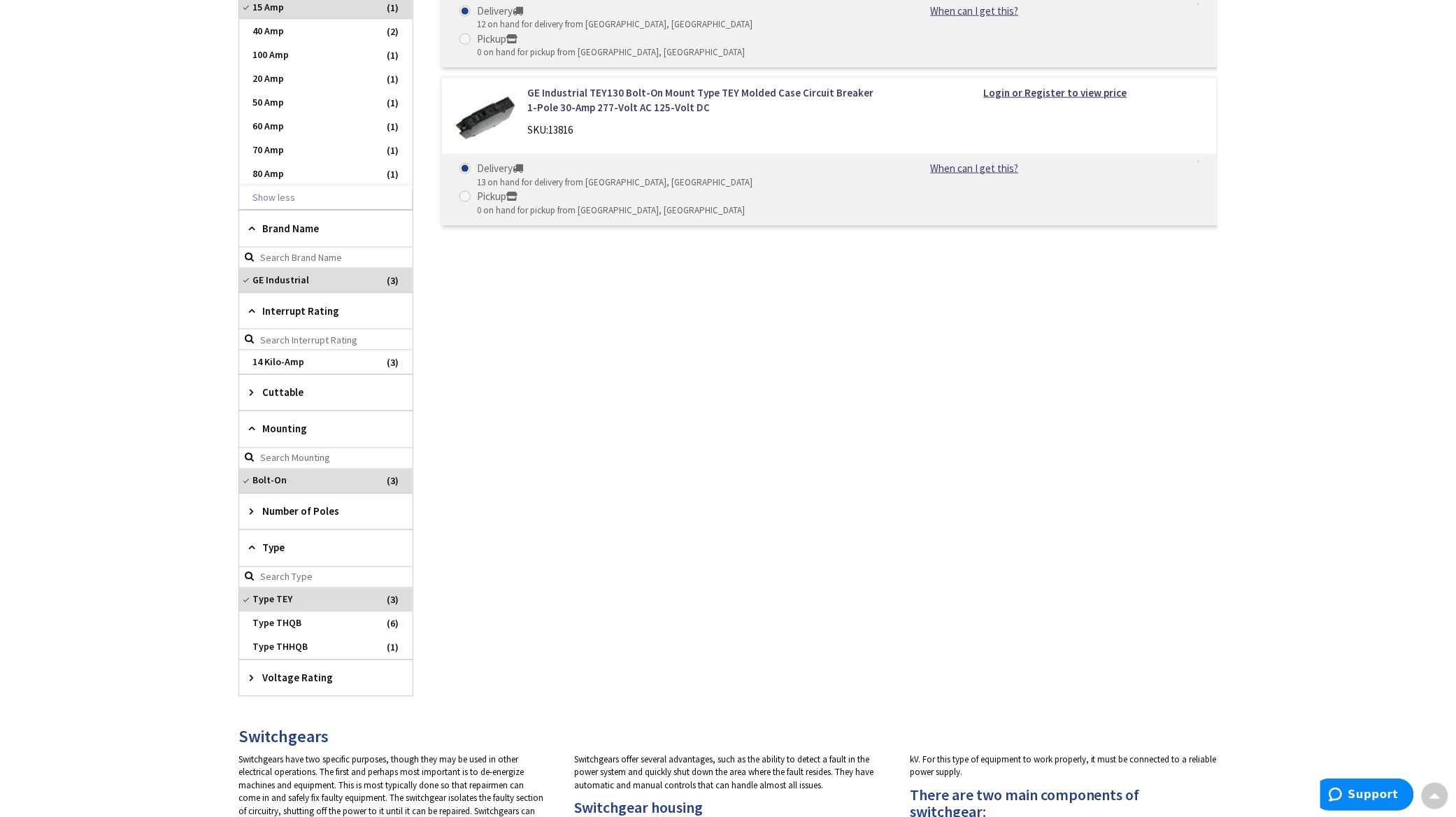
click at [250, 517] on icon at bounding box center [254, 512] width 11 height 11
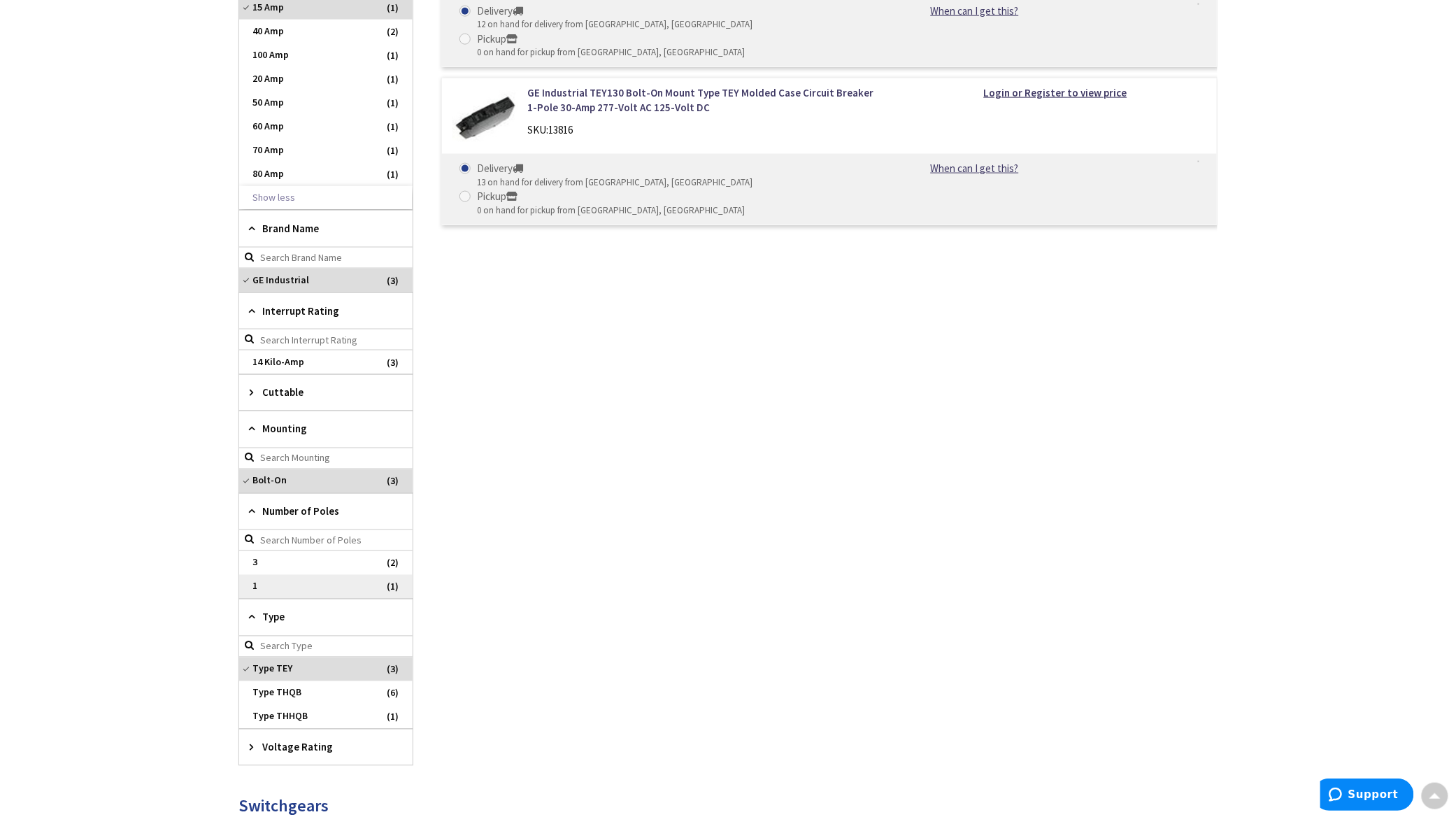
click at [289, 592] on span "1" at bounding box center [326, 587] width 174 height 24
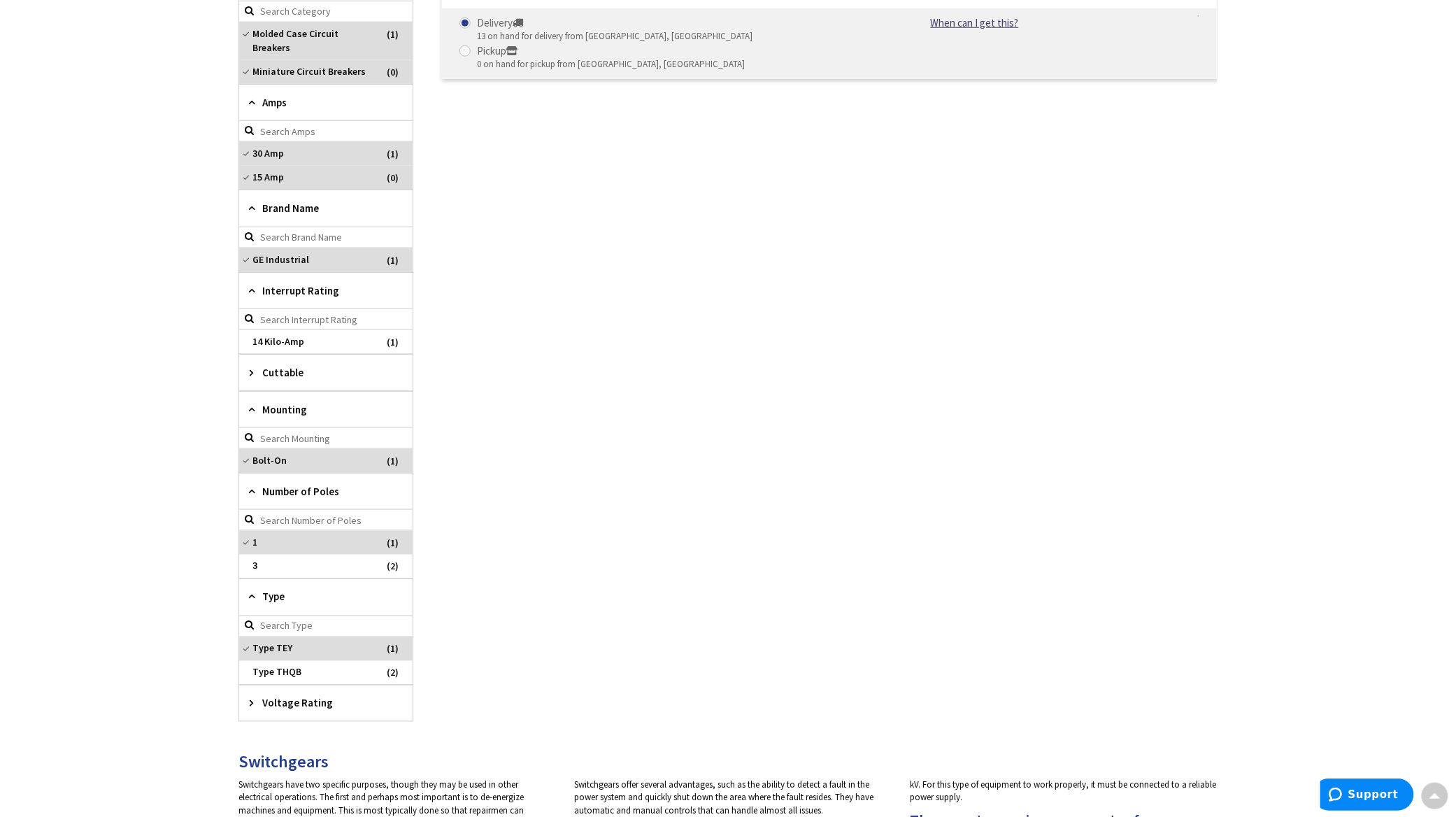
scroll to position [154, 0]
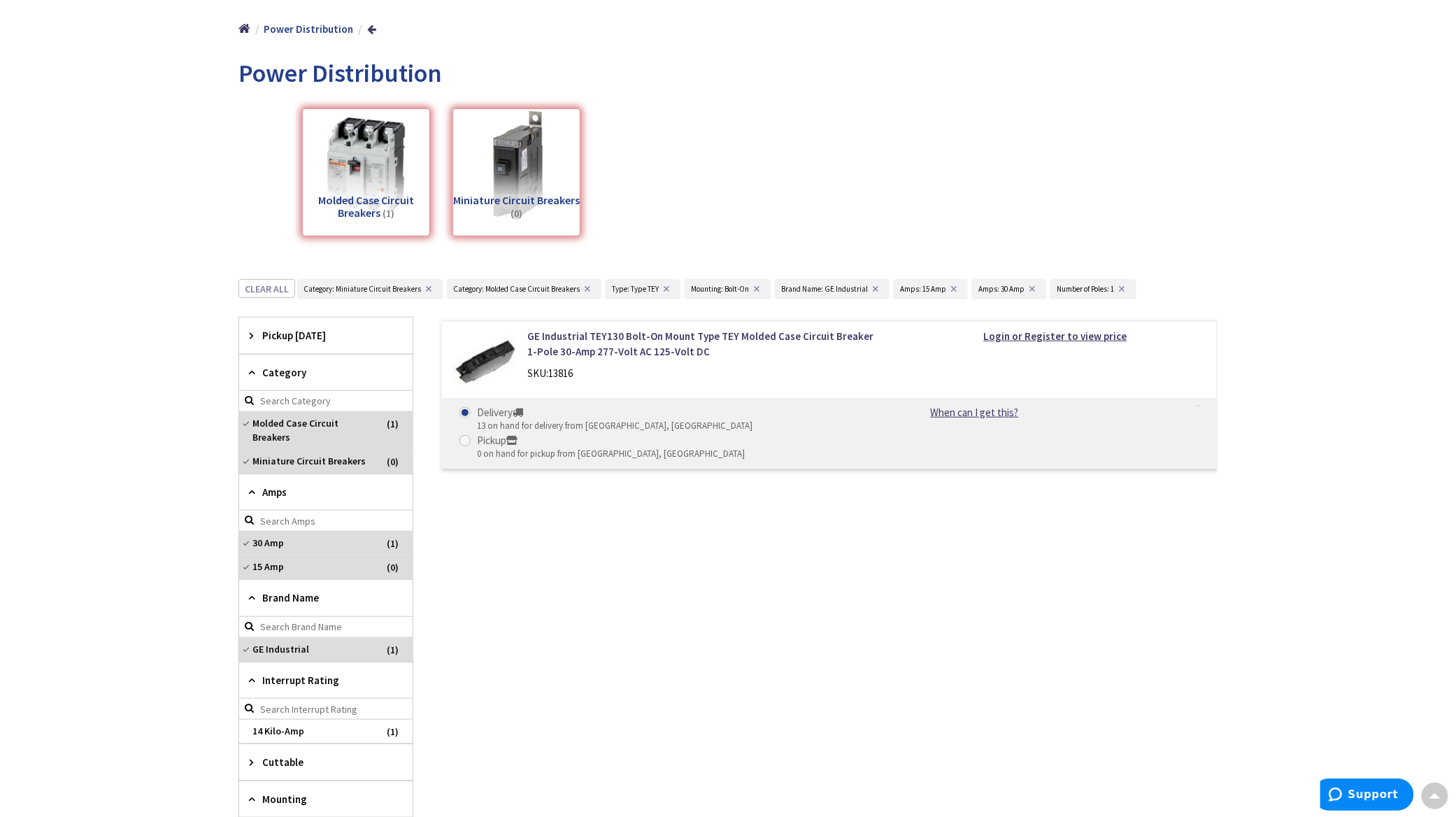
drag, startPoint x: 255, startPoint y: 543, endPoint x: 367, endPoint y: 538, distance: 112.1
click at [256, 543] on span "30 Amp" at bounding box center [326, 543] width 174 height 24
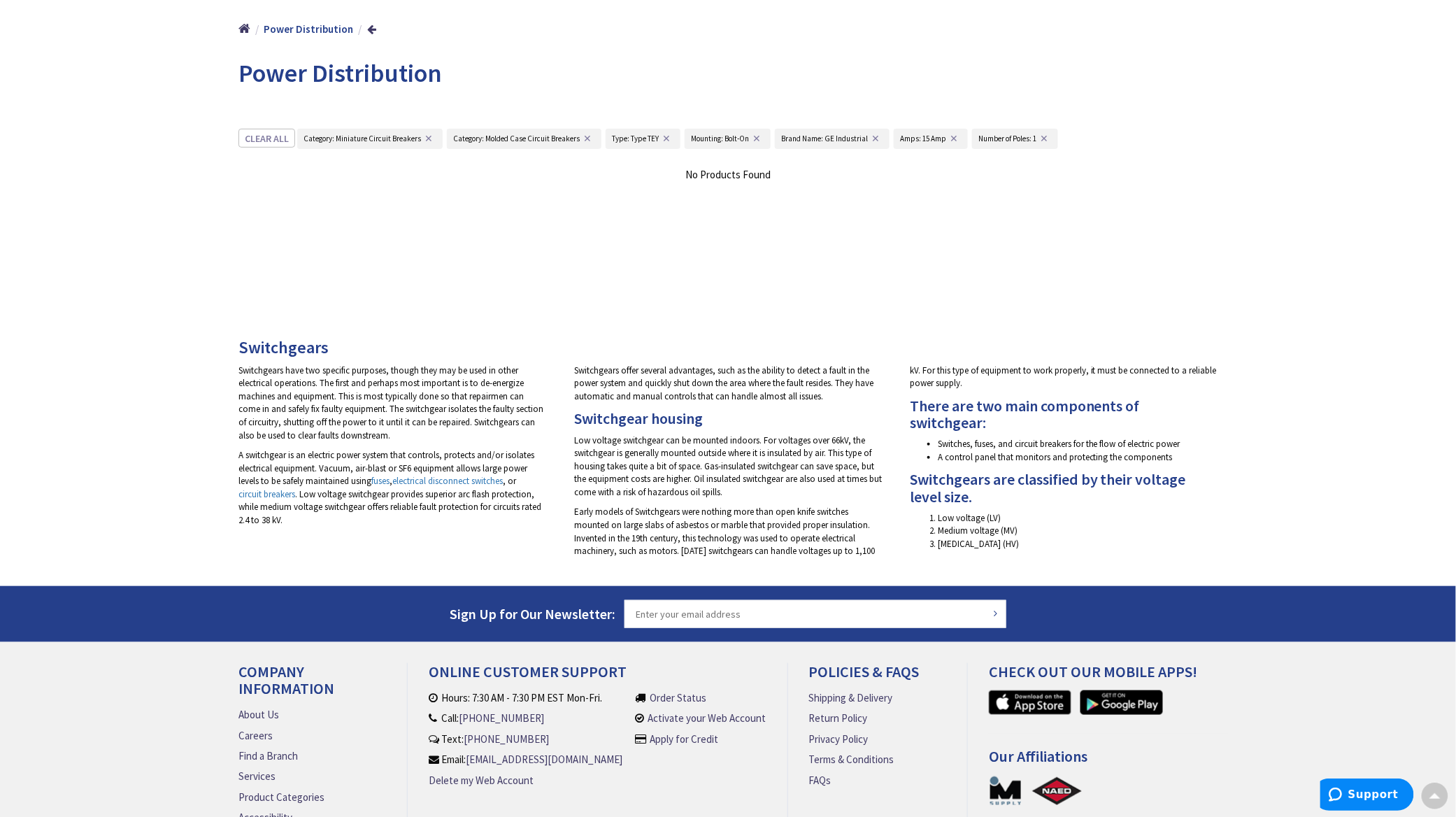
scroll to position [0, 0]
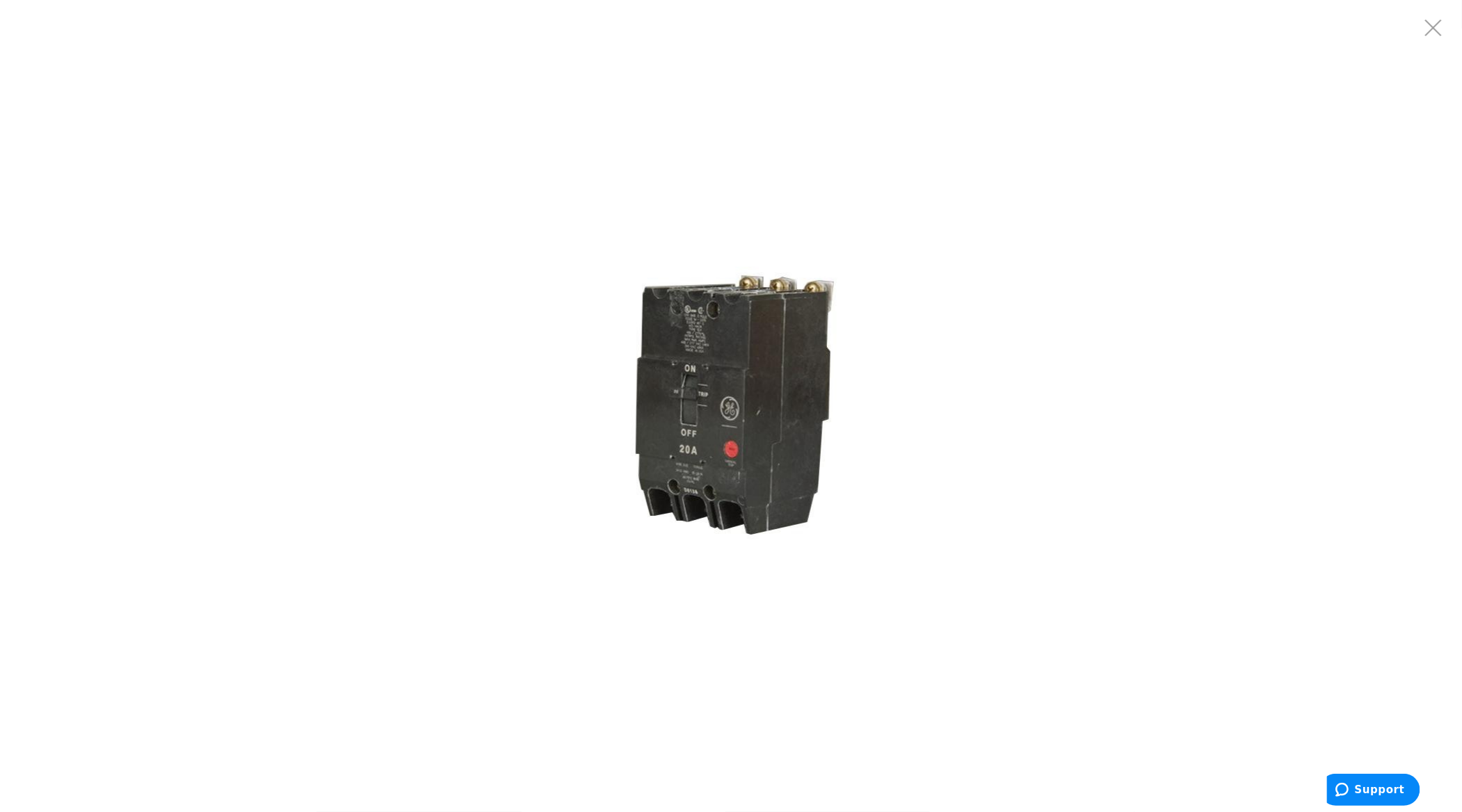
click at [694, 374] on img at bounding box center [731, 406] width 278 height 278
click at [75, 136] on div at bounding box center [731, 406] width 1463 height 812
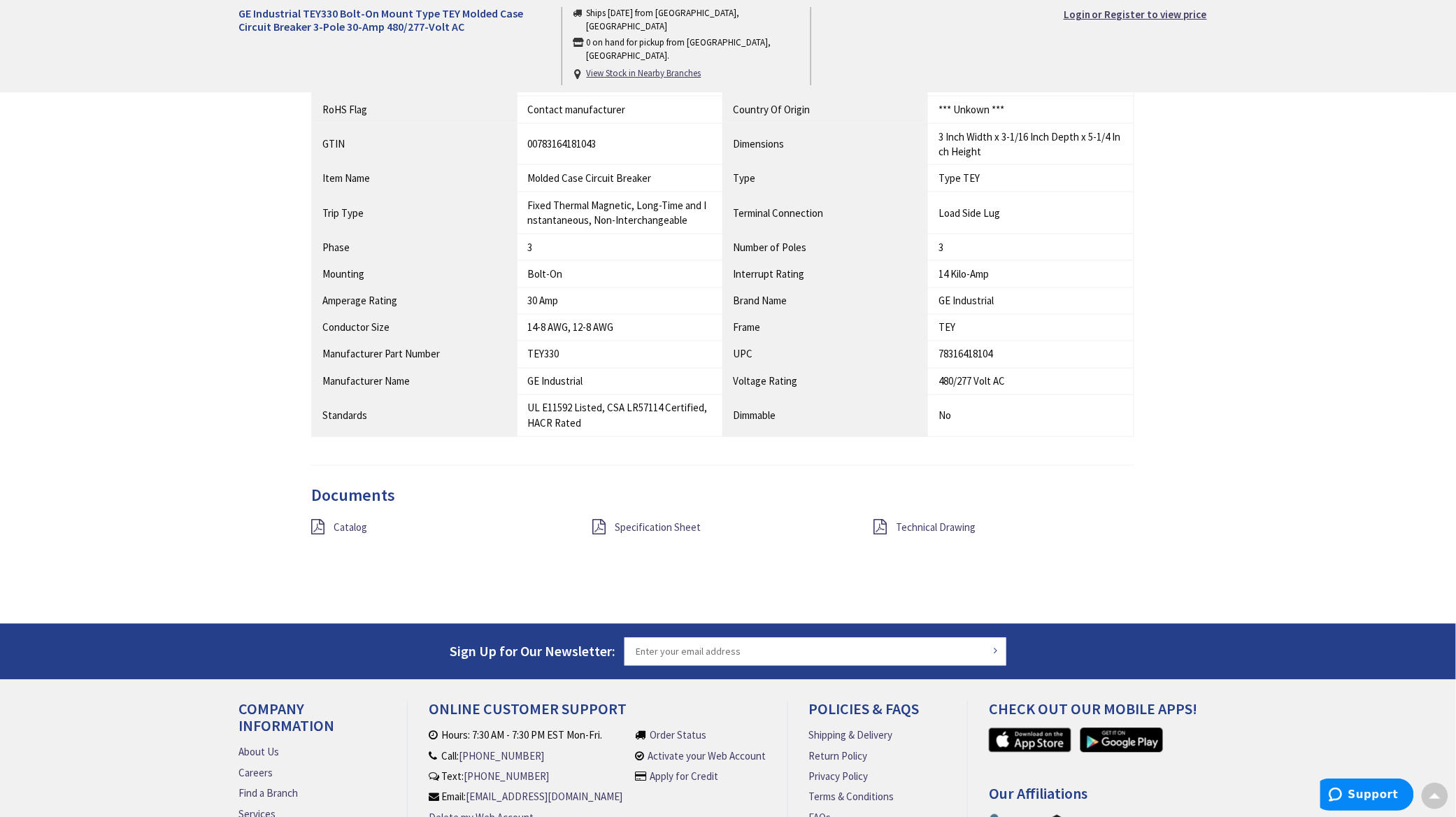
scroll to position [839, 0]
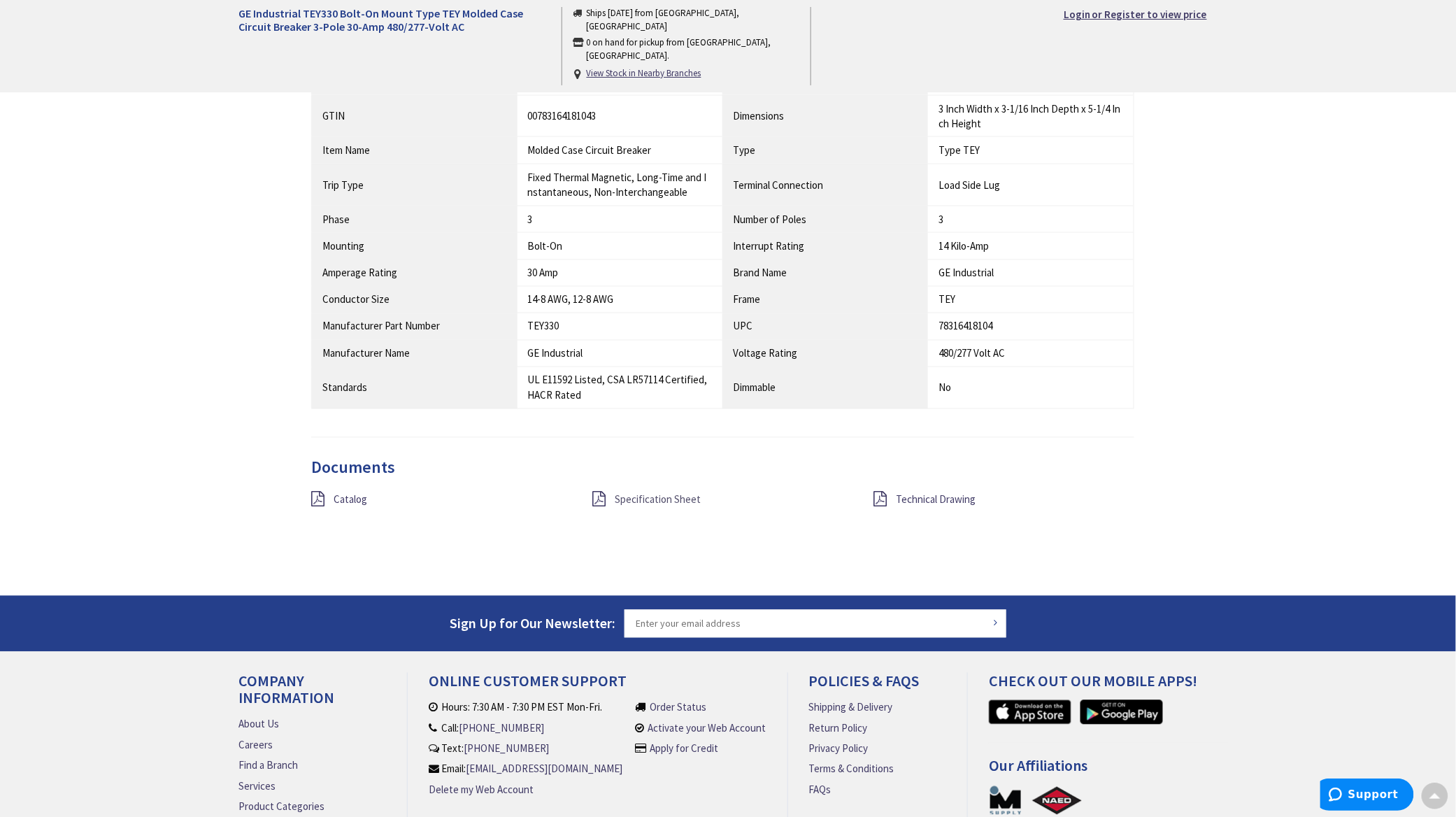
click at [649, 498] on span "Specification Sheet" at bounding box center [657, 500] width 86 height 13
